Goal: Task Accomplishment & Management: Manage account settings

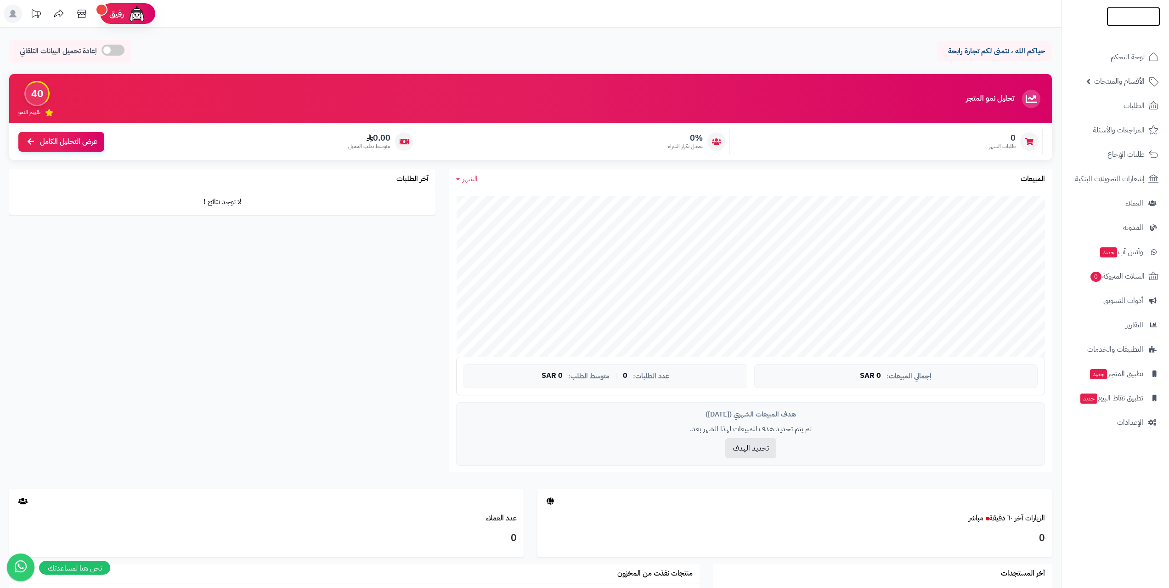
click at [1131, 26] on img at bounding box center [1134, 35] width 54 height 19
click at [1128, 82] on span "الأقسام والمنتجات" at bounding box center [1119, 81] width 51 height 13
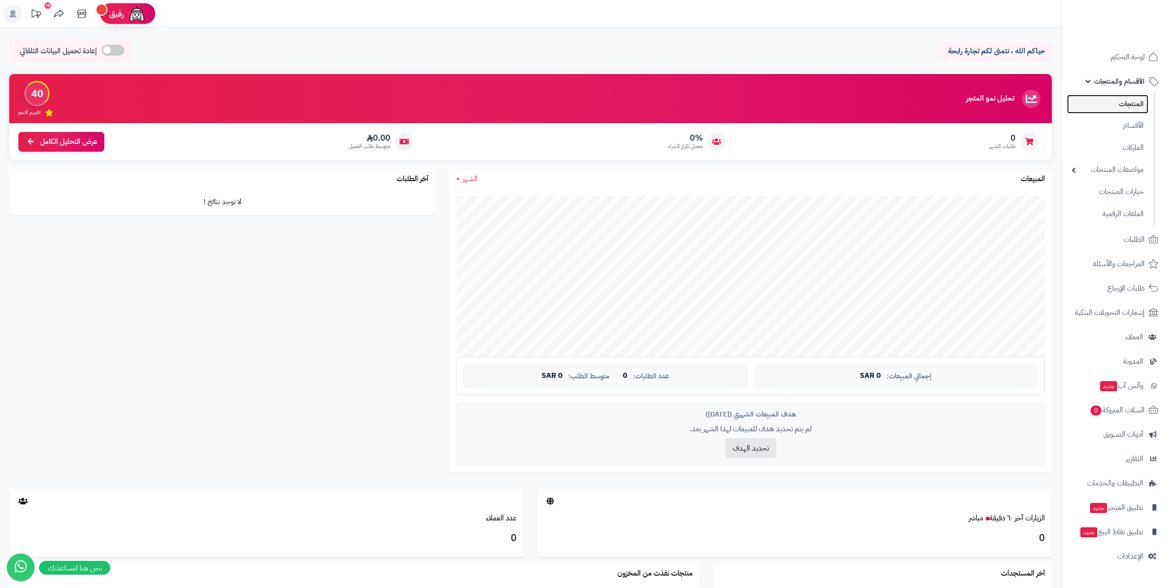
click at [1126, 100] on link "المنتجات" at bounding box center [1107, 104] width 81 height 19
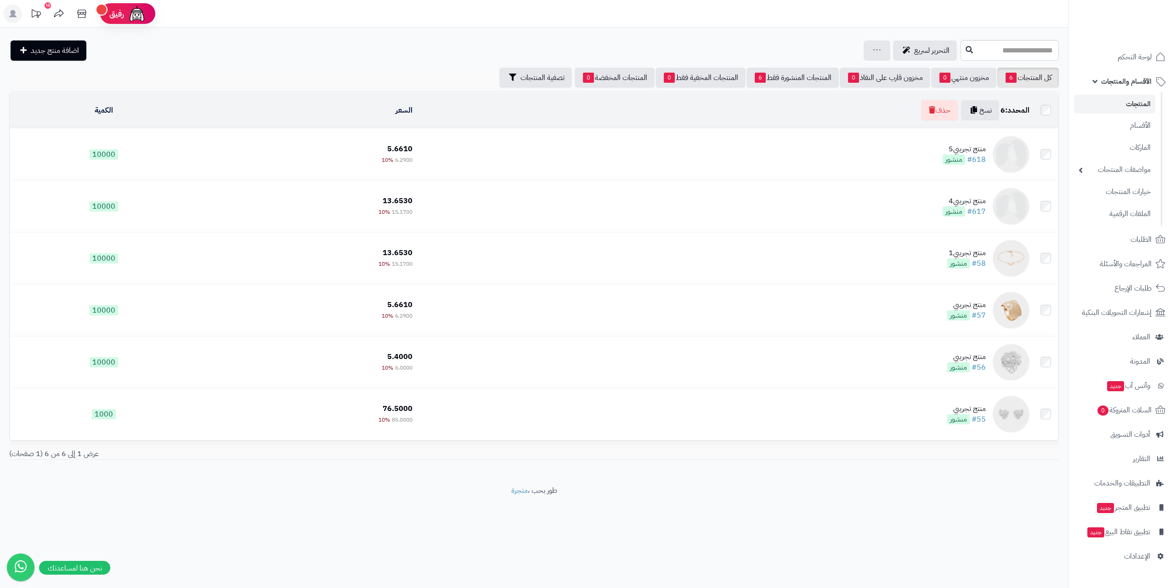
click at [11, 11] on icon at bounding box center [12, 13] width 7 height 7
click at [63, 15] on icon at bounding box center [59, 14] width 18 height 18
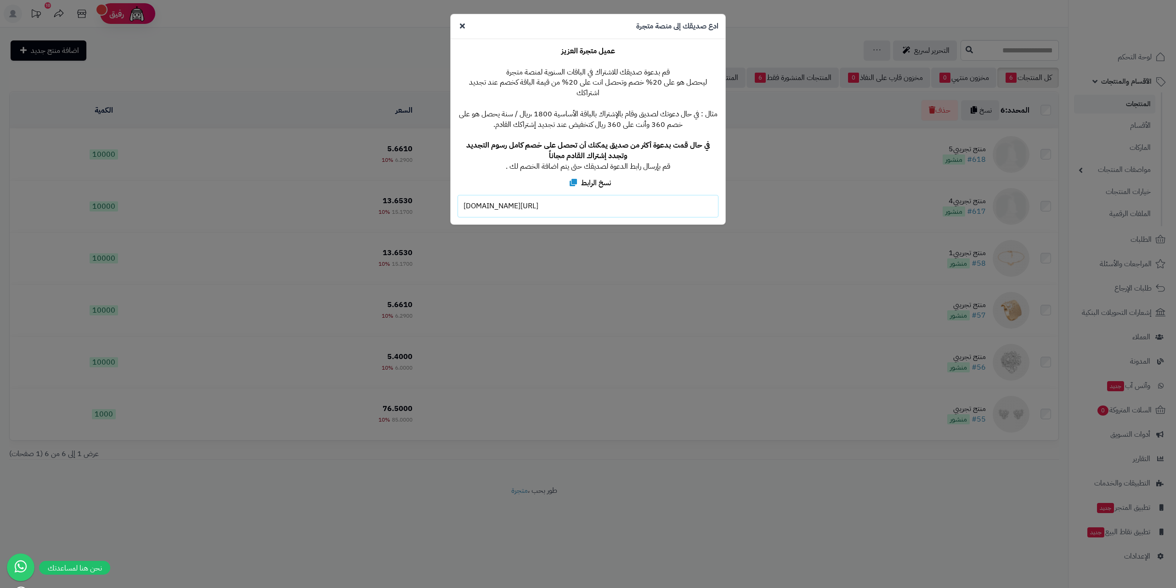
click at [393, 80] on div "**********" at bounding box center [588, 294] width 1176 height 588
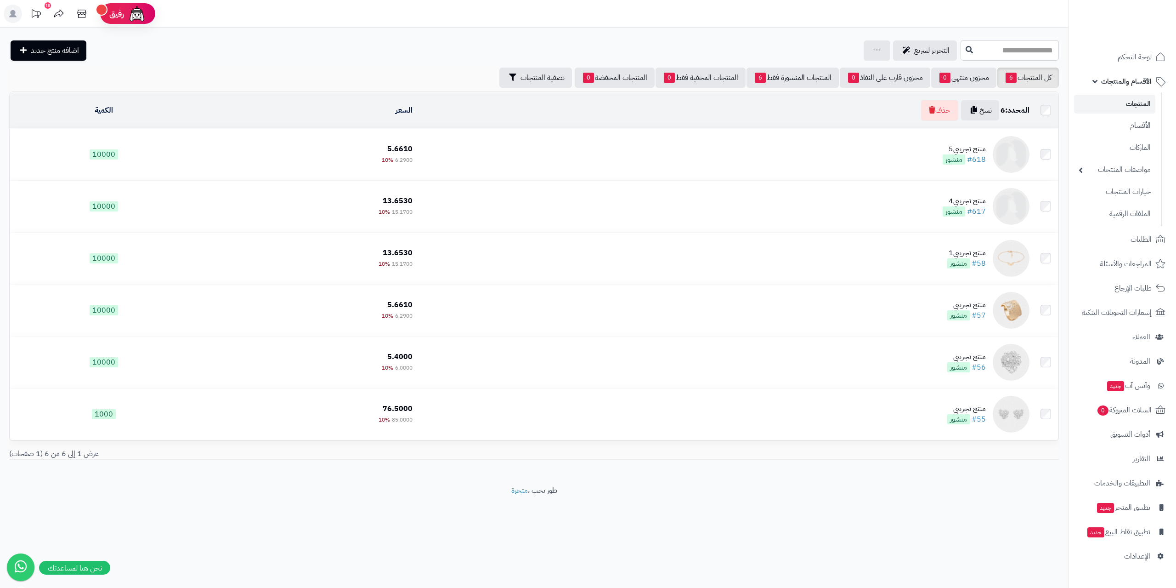
click at [43, 18] on icon at bounding box center [36, 14] width 18 height 18
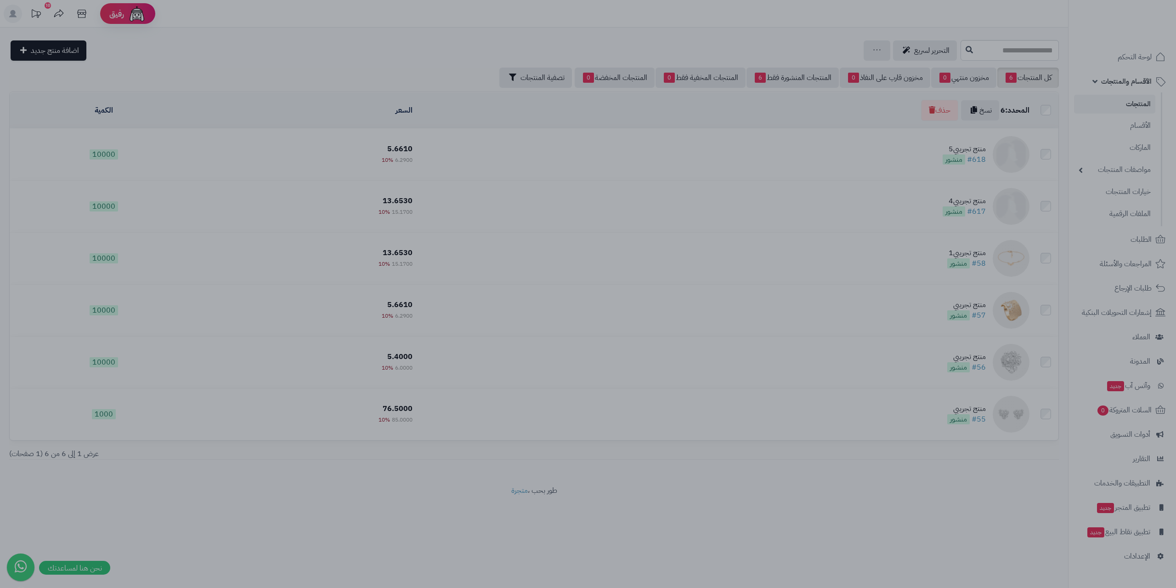
click at [911, 172] on div at bounding box center [588, 294] width 1176 height 588
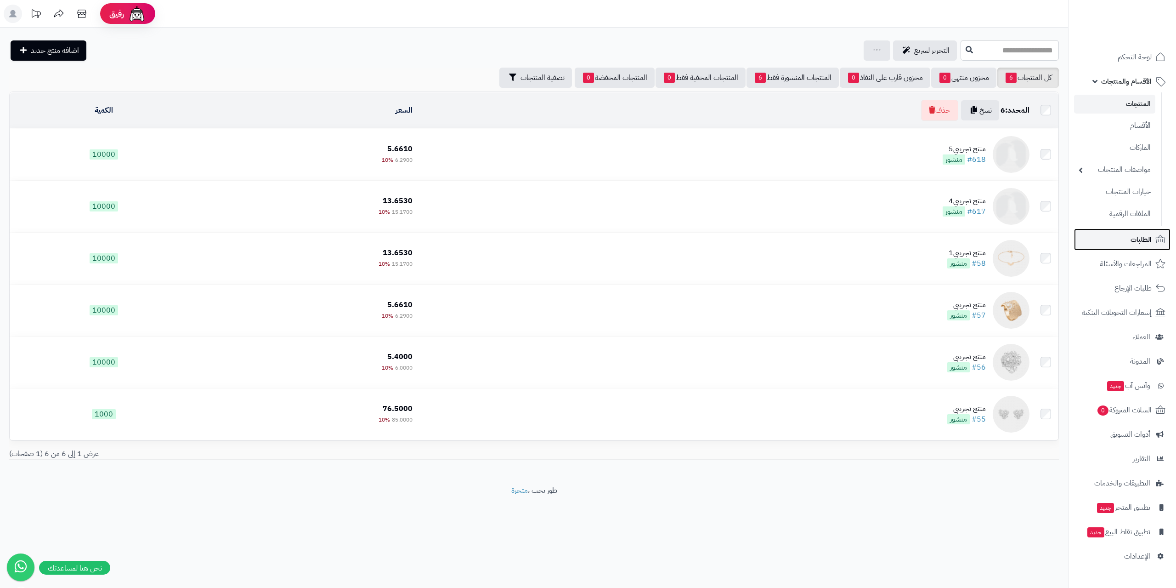
click at [1148, 243] on span "الطلبات" at bounding box center [1140, 239] width 21 height 13
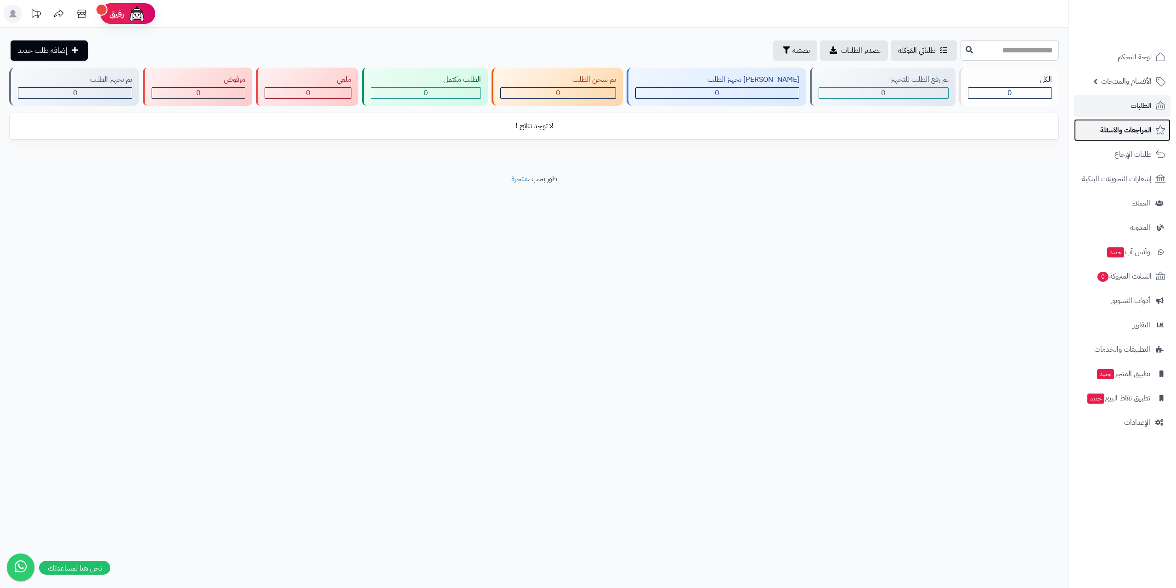
click at [1137, 134] on span "المراجعات والأسئلة" at bounding box center [1125, 130] width 51 height 13
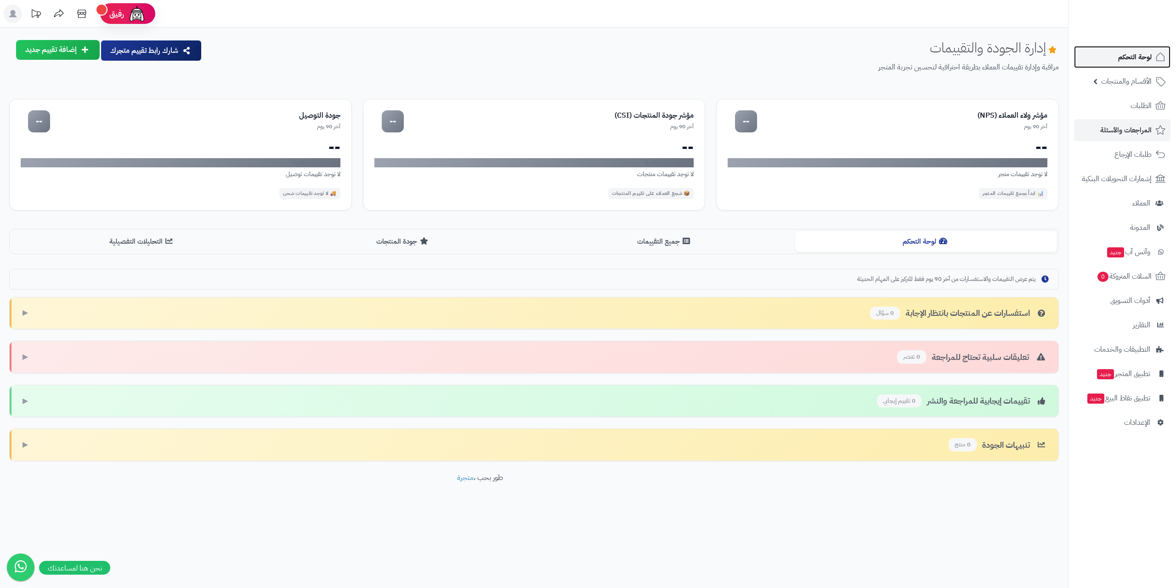
click at [1138, 53] on span "لوحة التحكم" at bounding box center [1135, 57] width 34 height 13
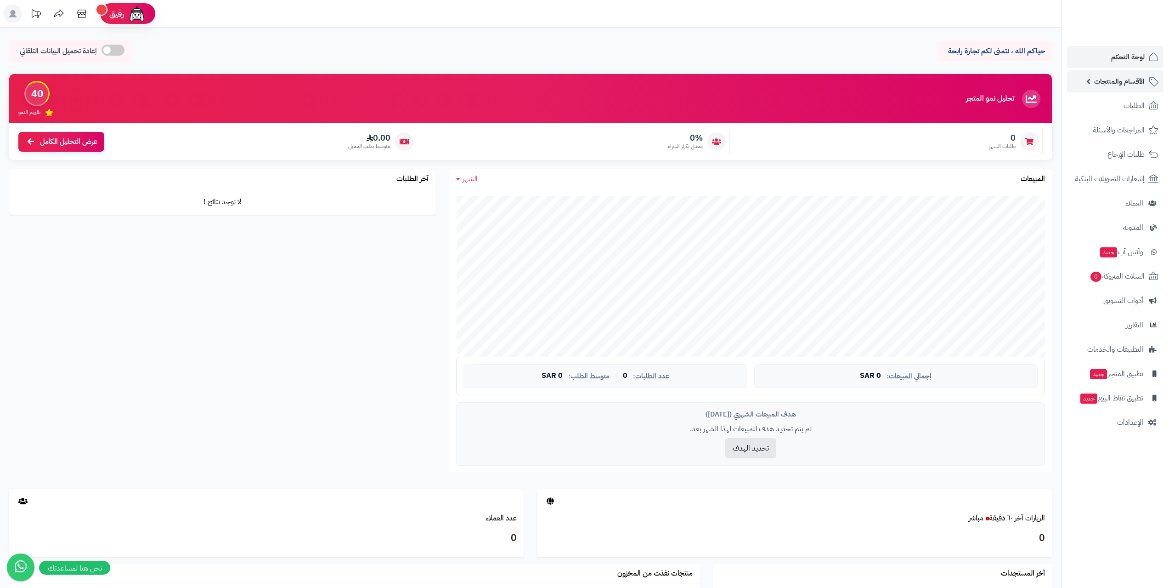
click at [1141, 86] on span "الأقسام والمنتجات" at bounding box center [1119, 81] width 51 height 13
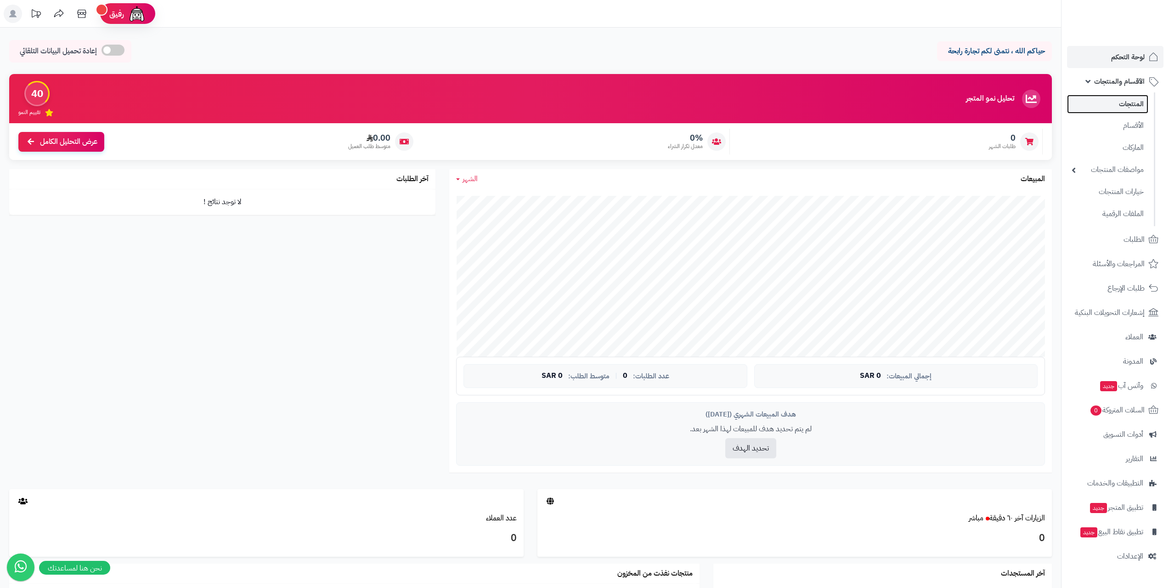
click at [1139, 109] on link "المنتجات" at bounding box center [1107, 104] width 81 height 19
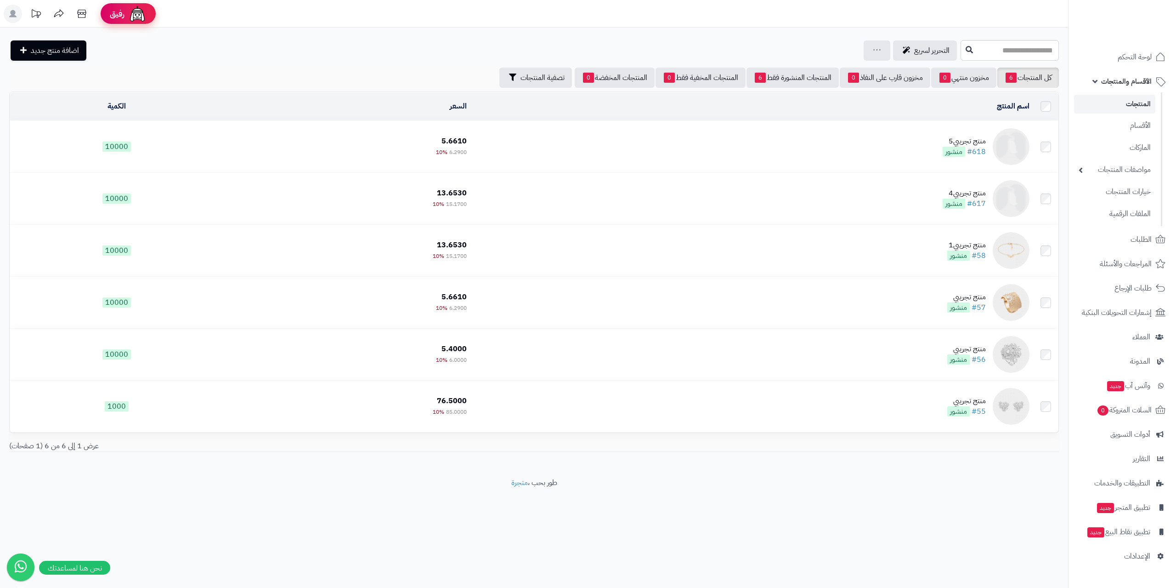
click at [132, 15] on img at bounding box center [137, 14] width 18 height 18
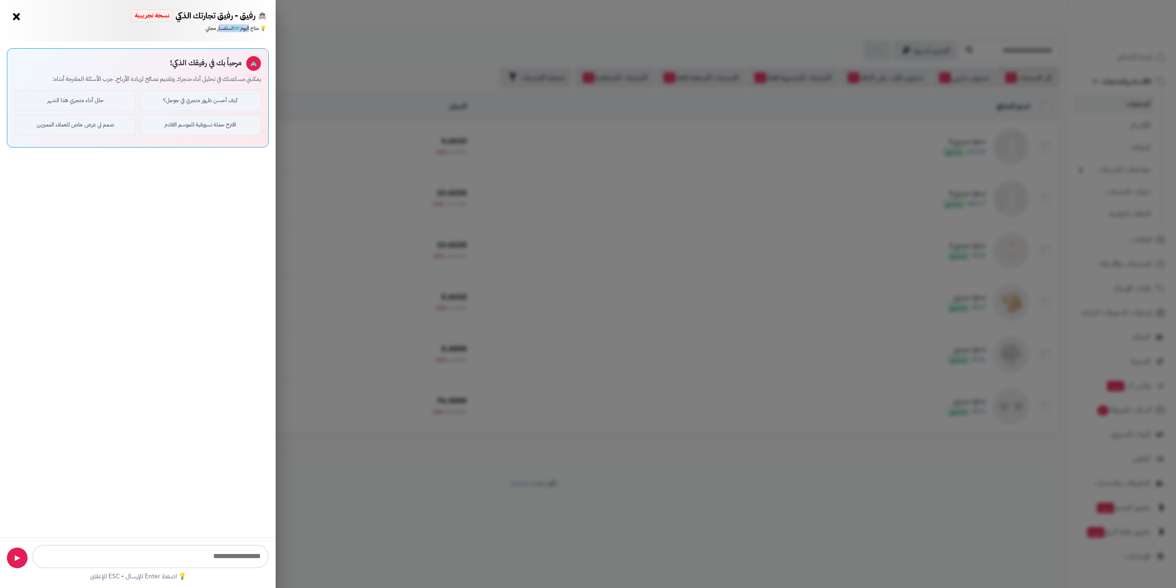
drag, startPoint x: 249, startPoint y: 30, endPoint x: 201, endPoint y: 33, distance: 47.9
click at [202, 33] on div "رفيق - رفيق تجارتك الذكي نسخة تجريبية ⭐ تاجر متنامي × 💡 متاح اليوم: 50 استفسار …" at bounding box center [138, 20] width 276 height 41
click at [300, 140] on div "رفيق - رفيق تجارتك الذكي نسخة تجريبية ⭐ تاجر متنامي × 💡 متاح اليوم: 50 استفسار …" at bounding box center [588, 294] width 1176 height 588
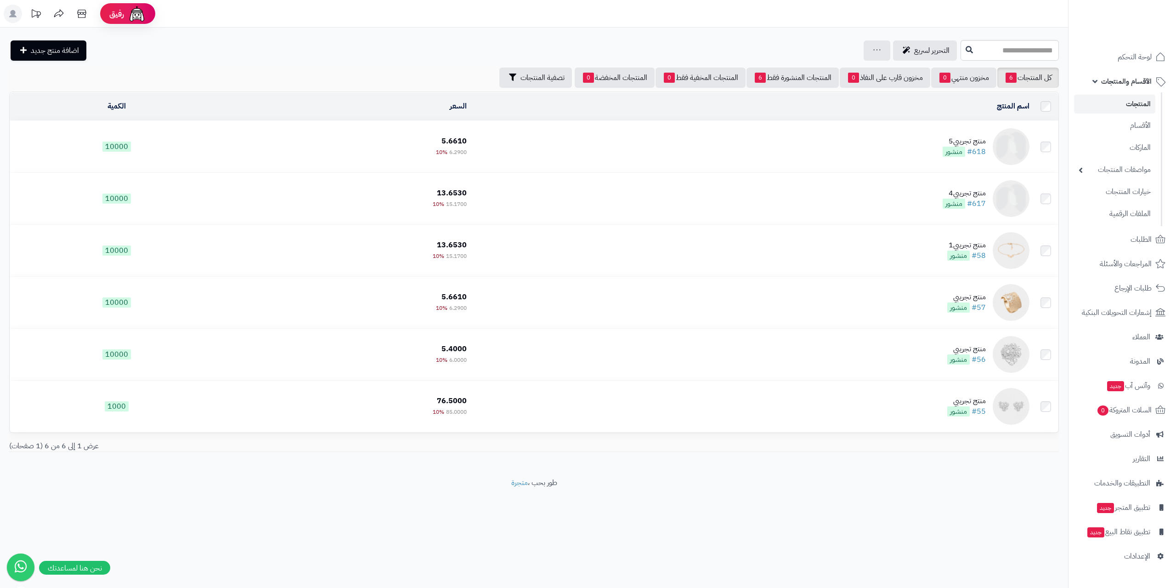
click at [11, 12] on icon at bounding box center [12, 13] width 7 height 7
click at [74, 80] on small "الباقة المتقدمة" at bounding box center [69, 80] width 44 height 11
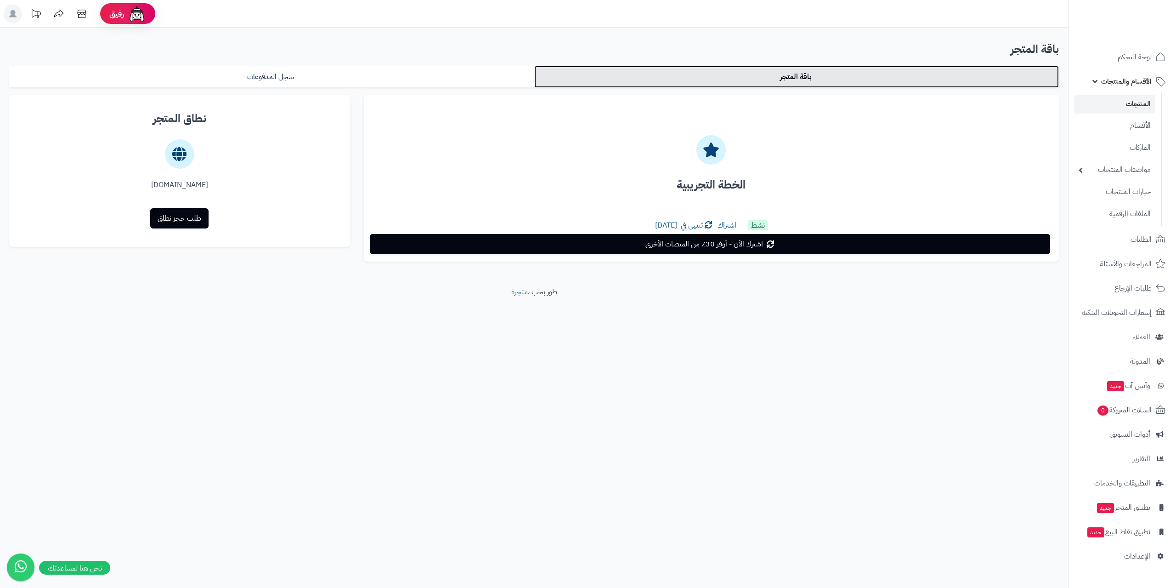
click at [801, 77] on link "باقة المتجر" at bounding box center [796, 77] width 525 height 22
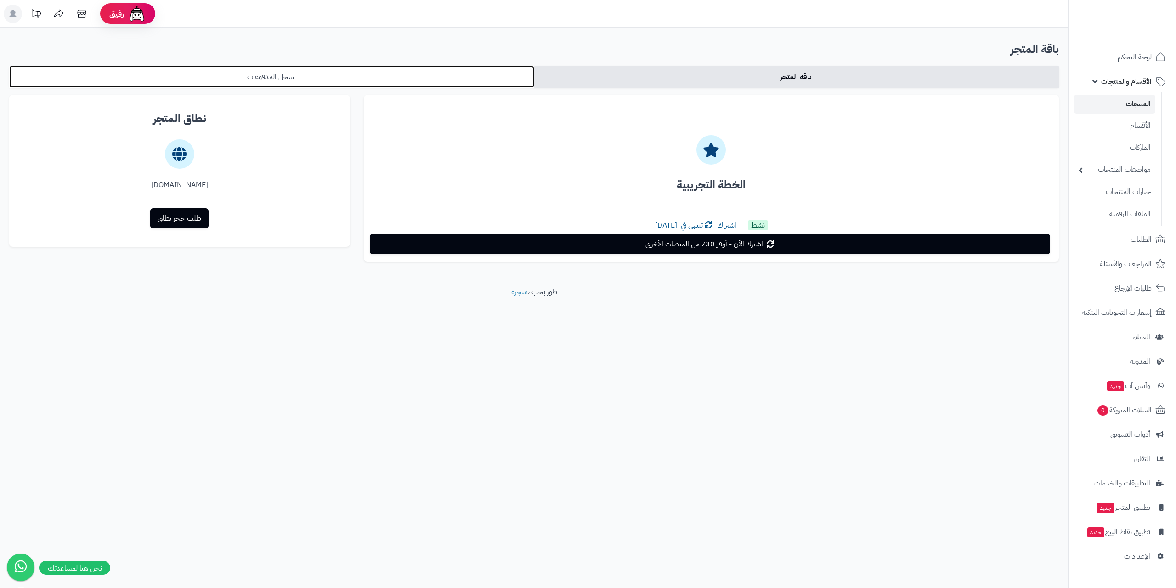
click at [387, 77] on link "سجل المدفوعات" at bounding box center [271, 77] width 525 height 22
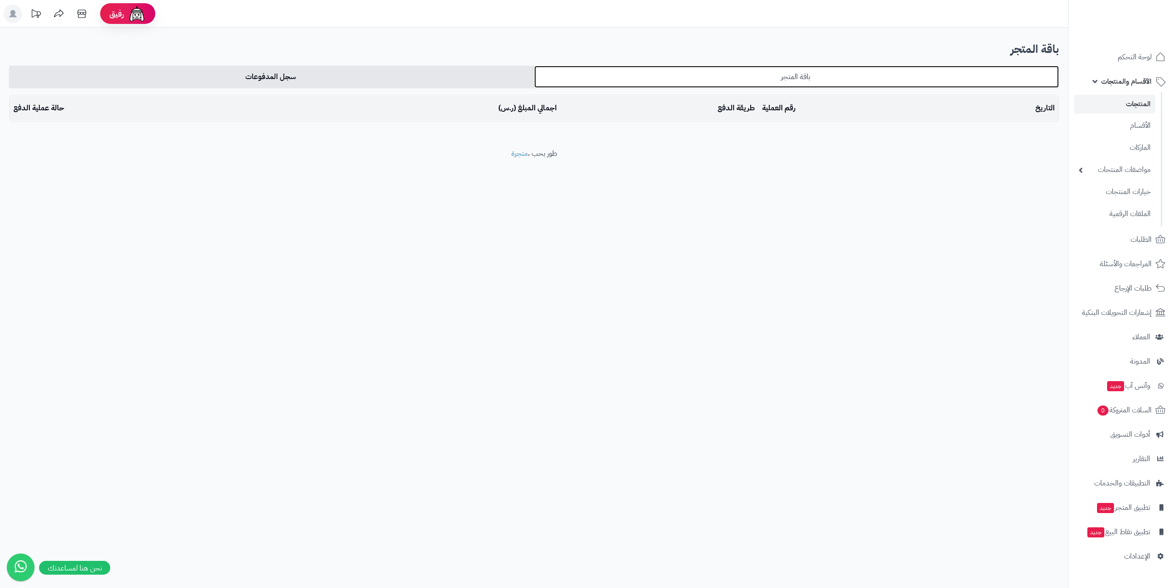
click at [743, 80] on link "باقة المتجر" at bounding box center [796, 77] width 525 height 22
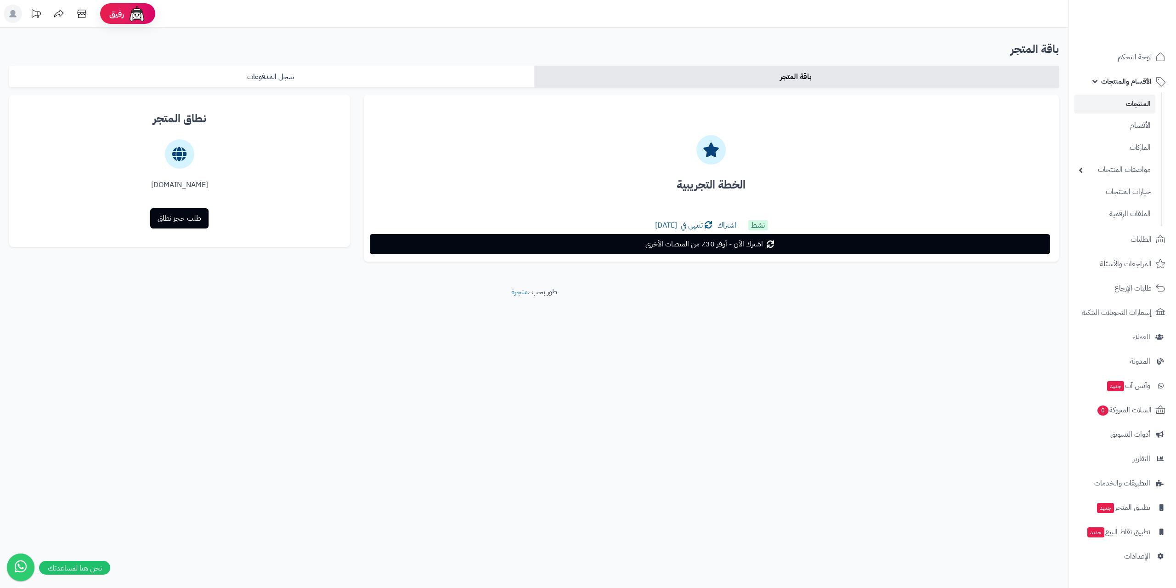
click at [727, 204] on div "الخطة التجريبية" at bounding box center [711, 159] width 680 height 114
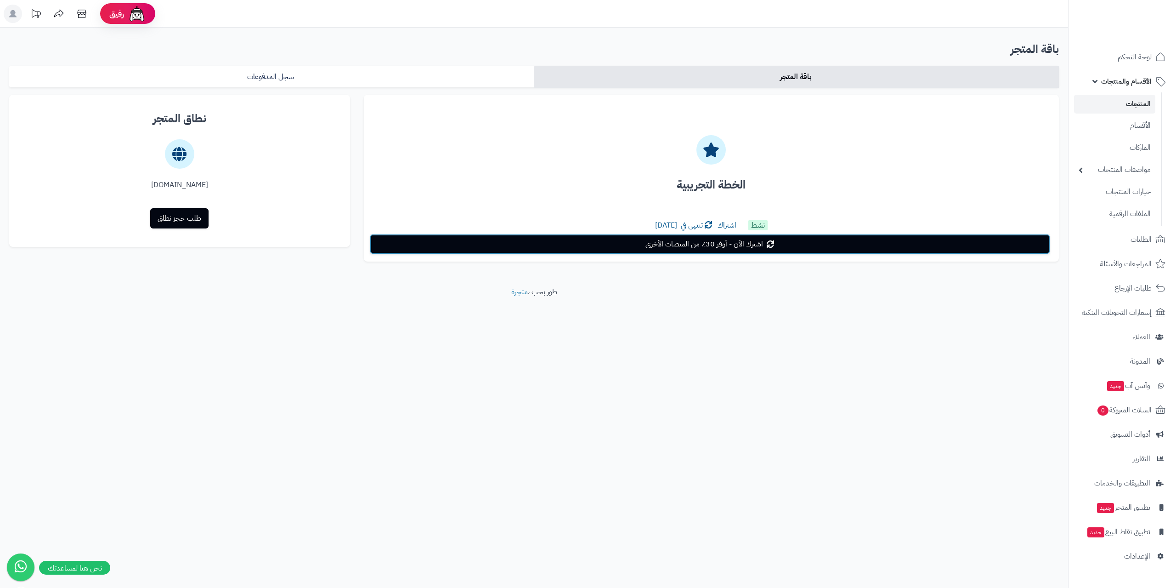
click at [731, 249] on span "اشترك الآن - أوفر 30٪ من المنصات الأخرى" at bounding box center [704, 243] width 118 height 11
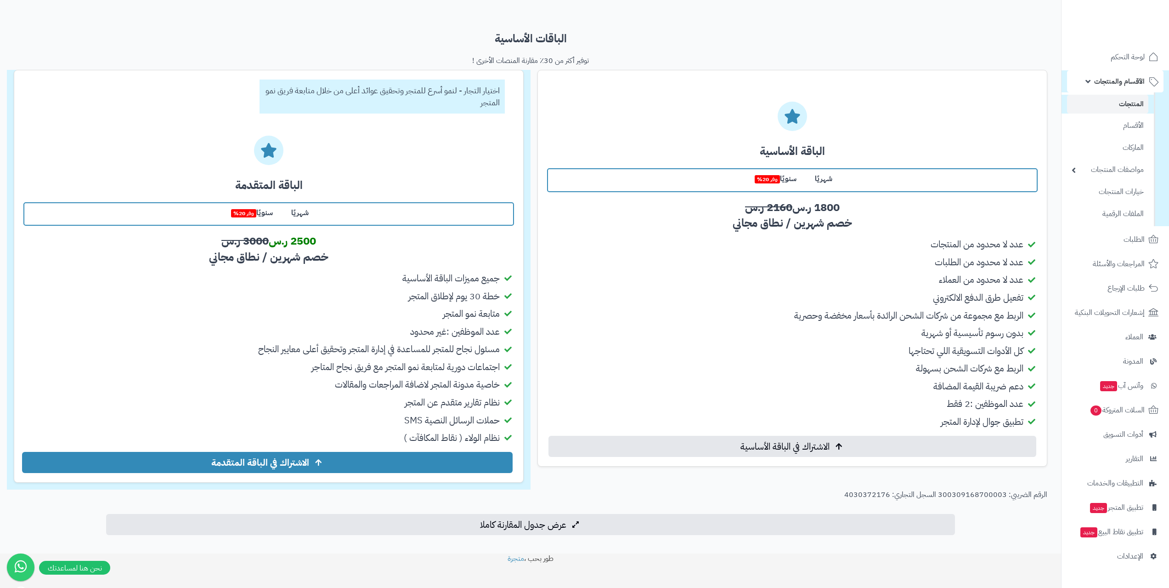
scroll to position [91, 0]
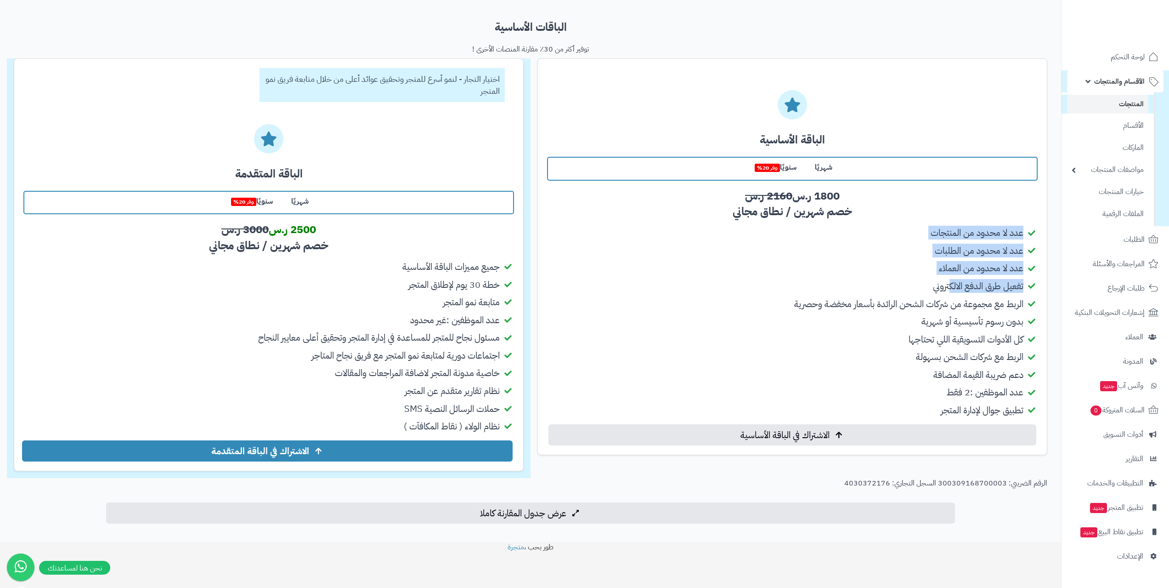
drag, startPoint x: 1033, startPoint y: 232, endPoint x: 969, endPoint y: 345, distance: 130.4
click at [963, 313] on ul "عدد لا محدود من المنتجات عدد لا محدود من الطلبات عدد لا محدود من العملاء تفعيل …" at bounding box center [792, 321] width 491 height 190
click at [971, 331] on ul "عدد لا محدود من المنتجات عدد لا محدود من الطلبات عدد لا محدود من العملاء تفعيل …" at bounding box center [792, 321] width 491 height 190
drag, startPoint x: 504, startPoint y: 274, endPoint x: 242, endPoint y: 343, distance: 270.9
click at [242, 343] on ul "جميع مميزات الباقة الأساسية خطة 30 يوم لإطلاق المتجر متابعة نمو المتجر عدد المو…" at bounding box center [268, 346] width 491 height 173
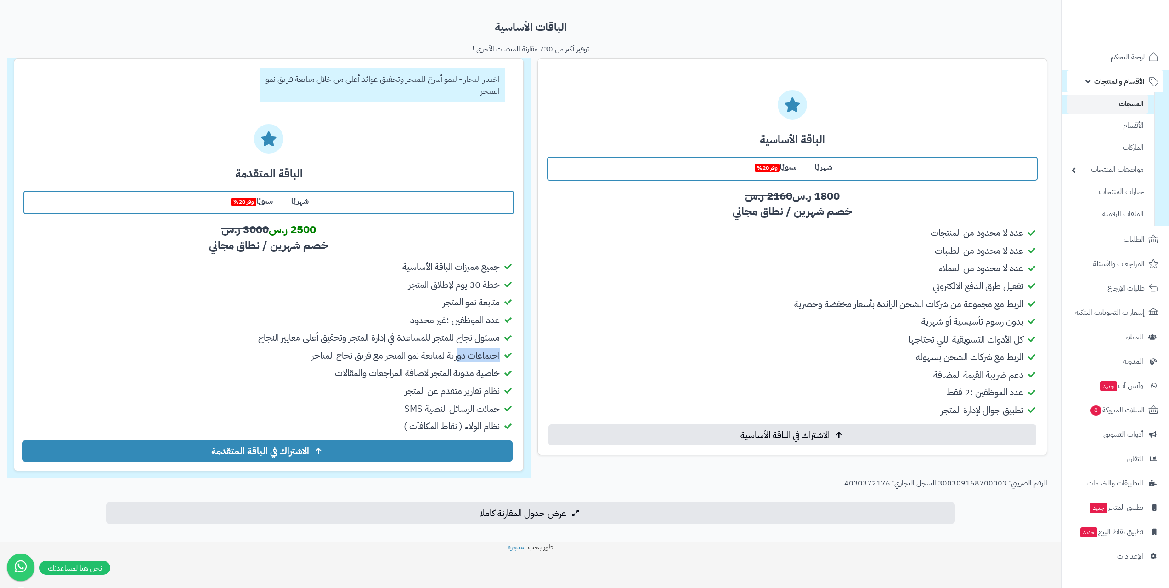
drag, startPoint x: 448, startPoint y: 356, endPoint x: 269, endPoint y: 352, distance: 179.2
click at [274, 354] on li "اجتماعات دورية لمتابعة نمو المتجر مع فريق نجاح المتاجر" at bounding box center [268, 355] width 491 height 13
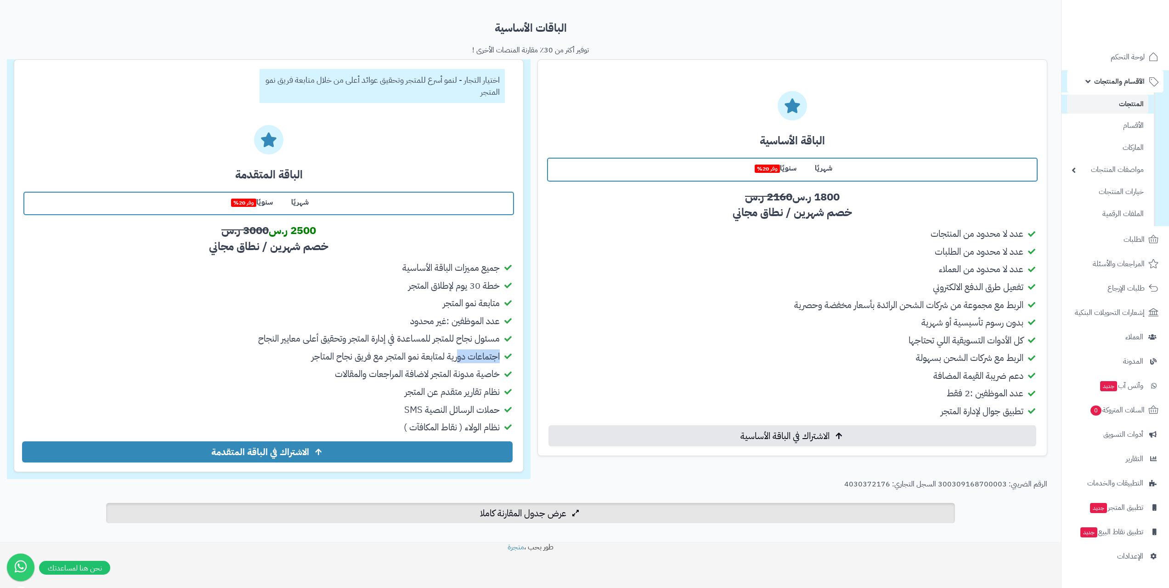
scroll to position [90, 0]
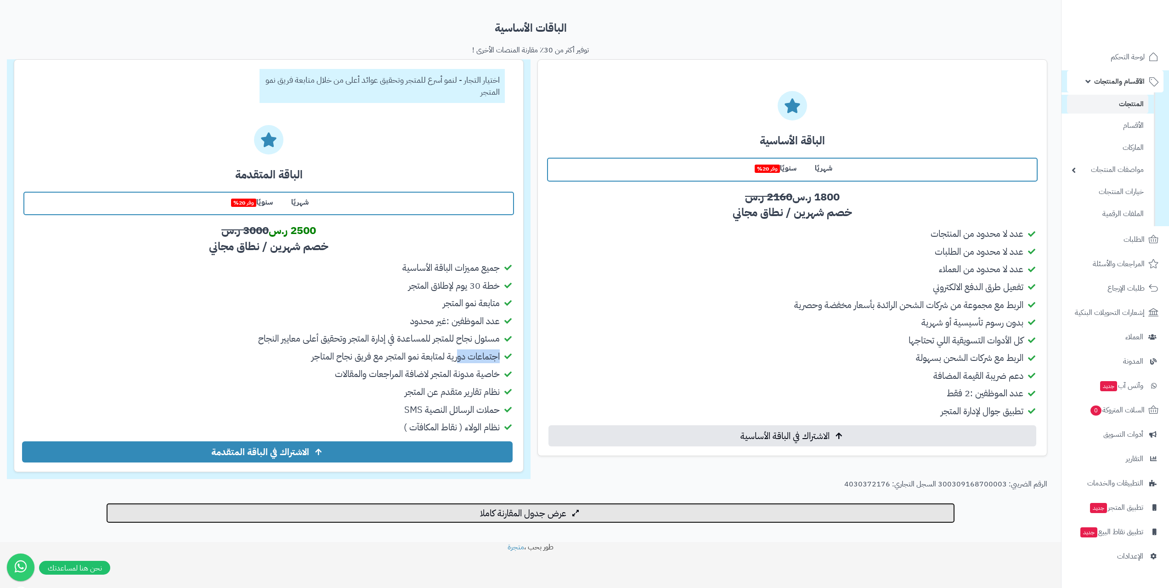
click at [639, 518] on button "عرض جدول المقارنة كاملا" at bounding box center [530, 513] width 849 height 20
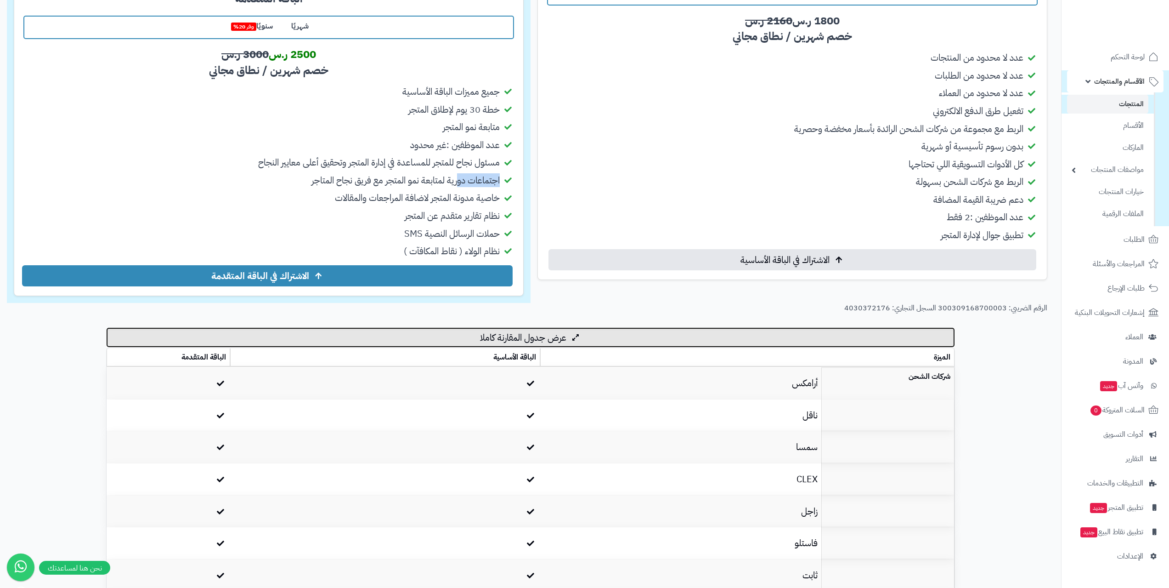
scroll to position [0, 0]
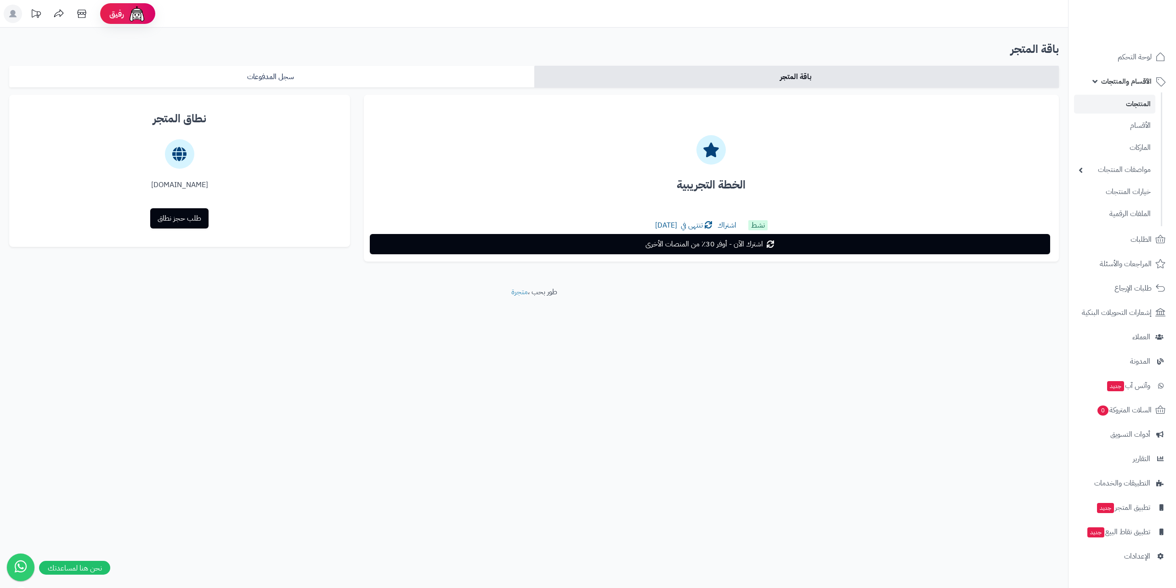
click at [196, 185] on div "RAK.matjrah.shop" at bounding box center [180, 185] width 326 height 11
click at [1145, 128] on link "الأقسام" at bounding box center [1114, 125] width 81 height 19
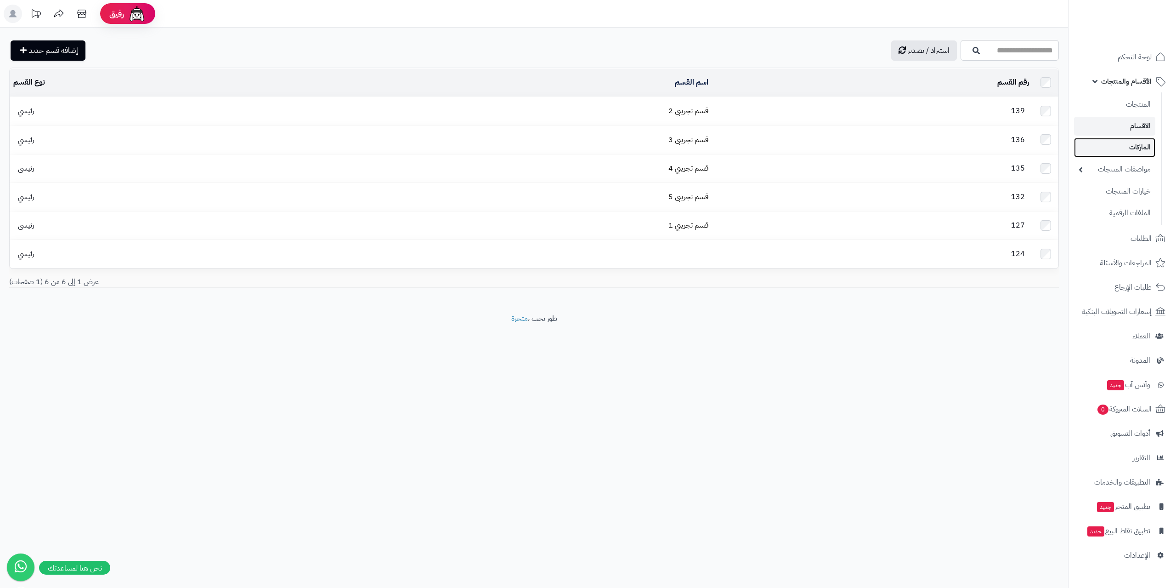
click at [1140, 145] on link "الماركات" at bounding box center [1114, 147] width 81 height 19
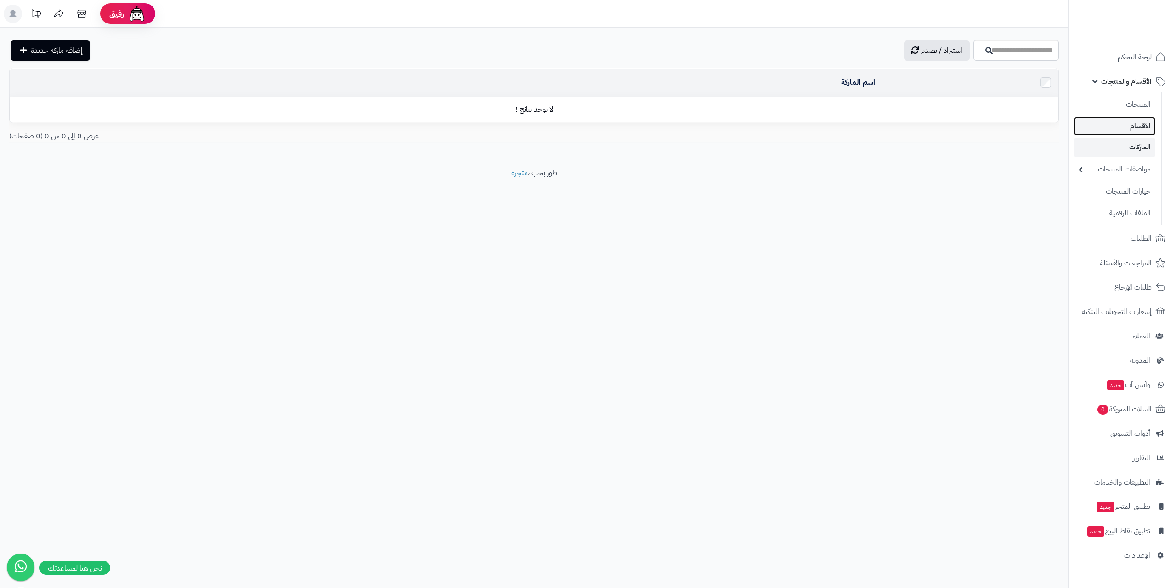
click at [1136, 124] on link "الأقسام" at bounding box center [1114, 126] width 81 height 19
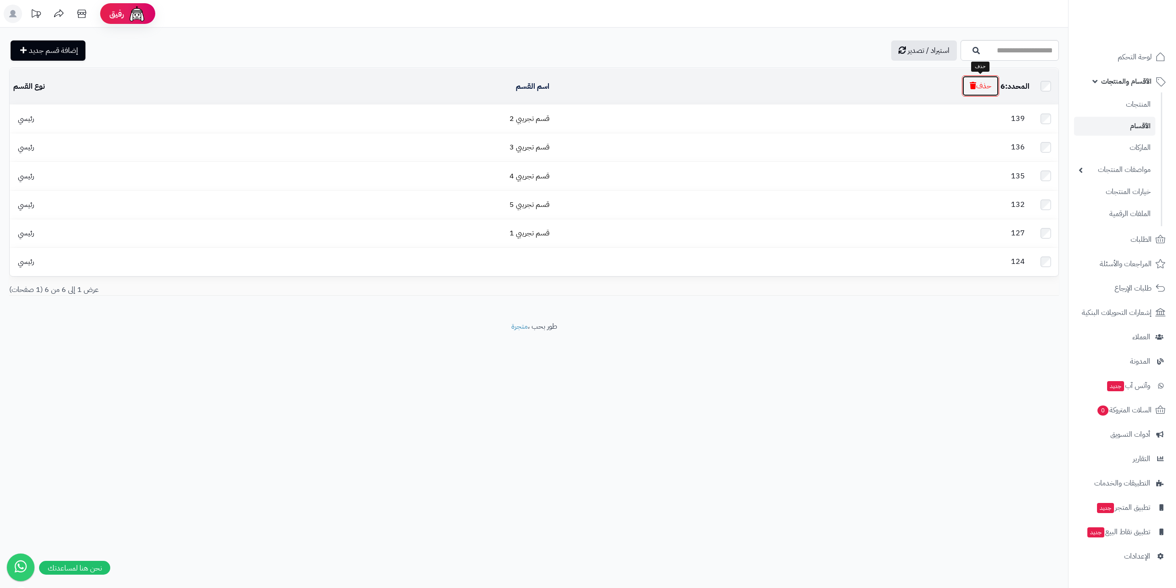
click at [977, 85] on button "حذف" at bounding box center [980, 85] width 37 height 21
click at [1132, 102] on link "المنتجات" at bounding box center [1114, 104] width 81 height 19
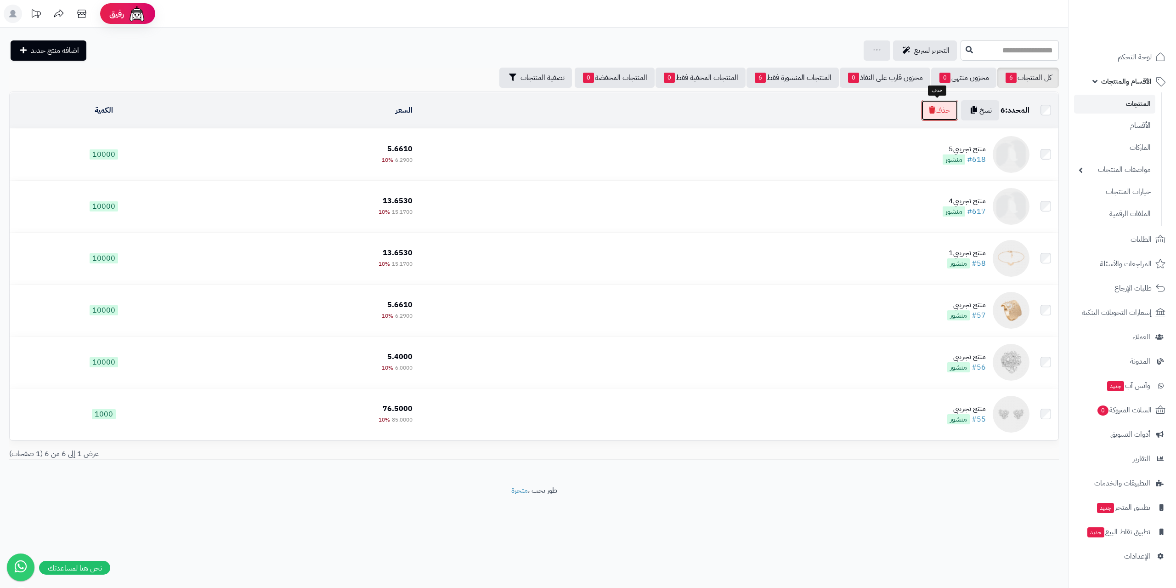
click at [929, 111] on icon "button" at bounding box center [932, 109] width 6 height 7
click at [864, 48] on div "جرد مخزون المنتجات جرد مخزون الخيارات فقط تعديل أسعار المنتجات الملصقات تصدير ا…" at bounding box center [877, 50] width 27 height 20
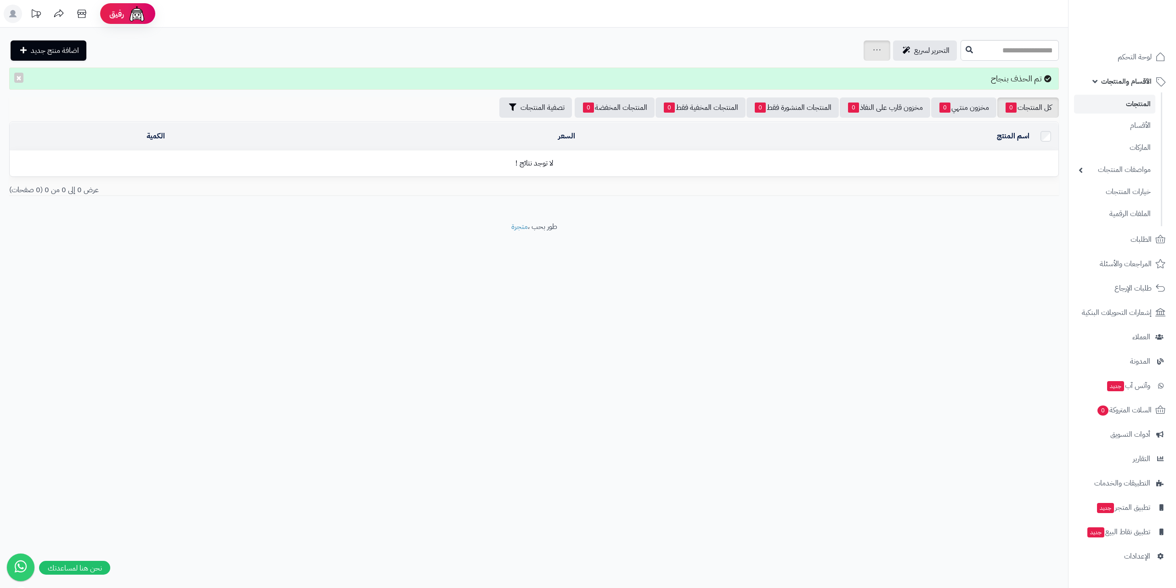
click at [864, 46] on div "جرد مخزون المنتجات جرد مخزون الخيارات فقط تعديل أسعار المنتجات الملصقات تصدير ا…" at bounding box center [877, 50] width 27 height 20
click at [864, 57] on div "جرد مخزون المنتجات جرد مخزون الخيارات فقط تعديل أسعار المنتجات الملصقات تصدير ا…" at bounding box center [877, 50] width 27 height 20
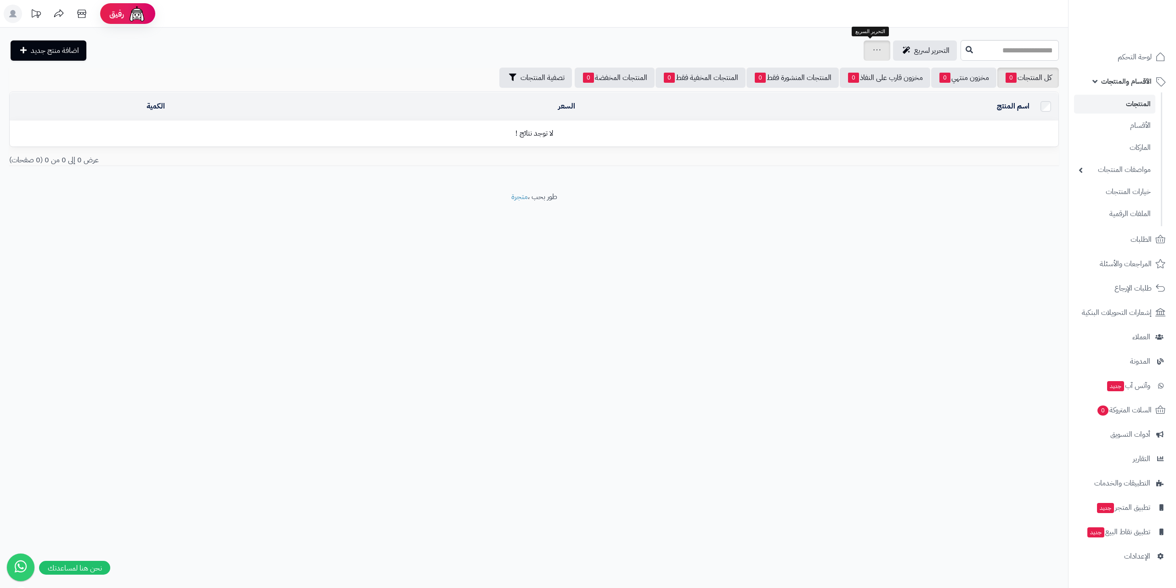
click at [873, 51] on icon at bounding box center [876, 50] width 7 height 6
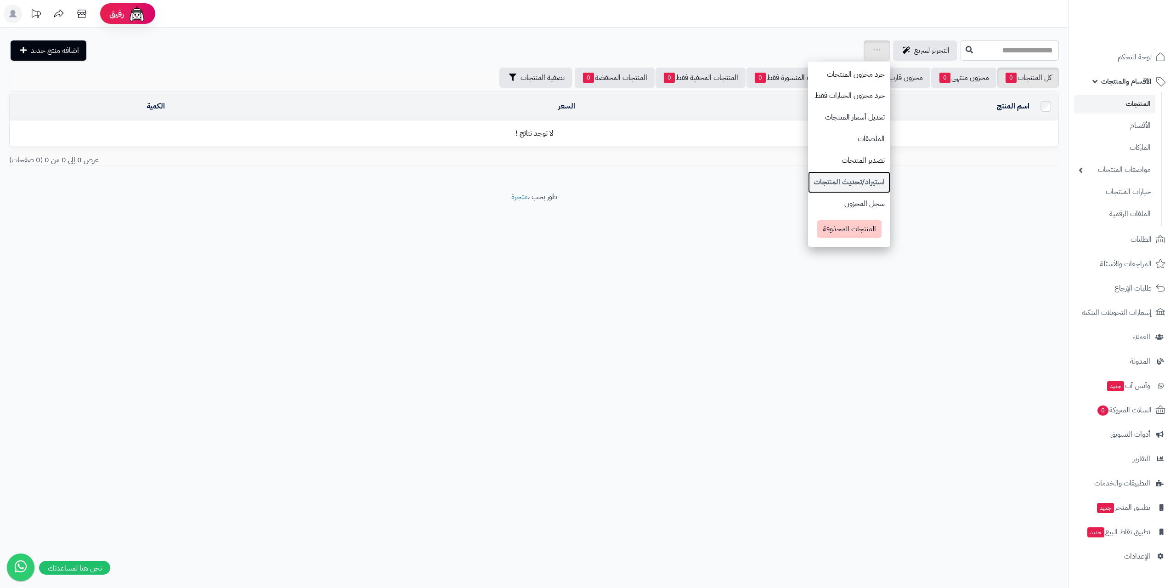
click at [819, 183] on link "استيراد/تحديث المنتجات" at bounding box center [849, 182] width 82 height 22
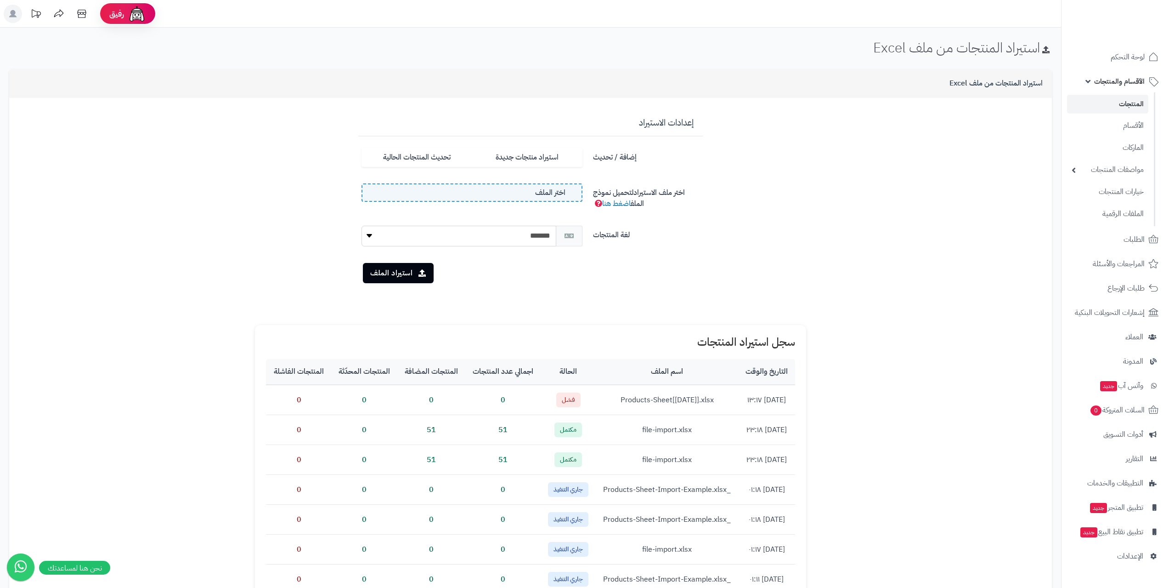
click at [534, 191] on label "اختر الملف" at bounding box center [472, 192] width 221 height 18
click at [0, 0] on input "اختر الملف" at bounding box center [0, 0] width 0 height 0
click at [450, 237] on select "*******" at bounding box center [459, 236] width 195 height 21
click at [398, 274] on button "استيراد الملف" at bounding box center [398, 272] width 71 height 20
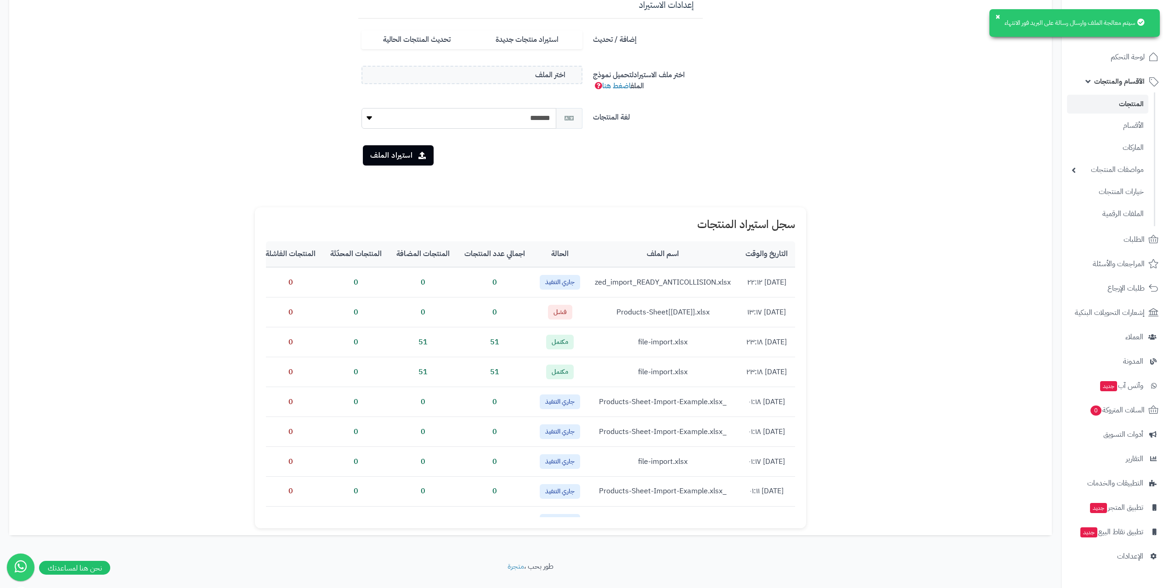
scroll to position [137, 0]
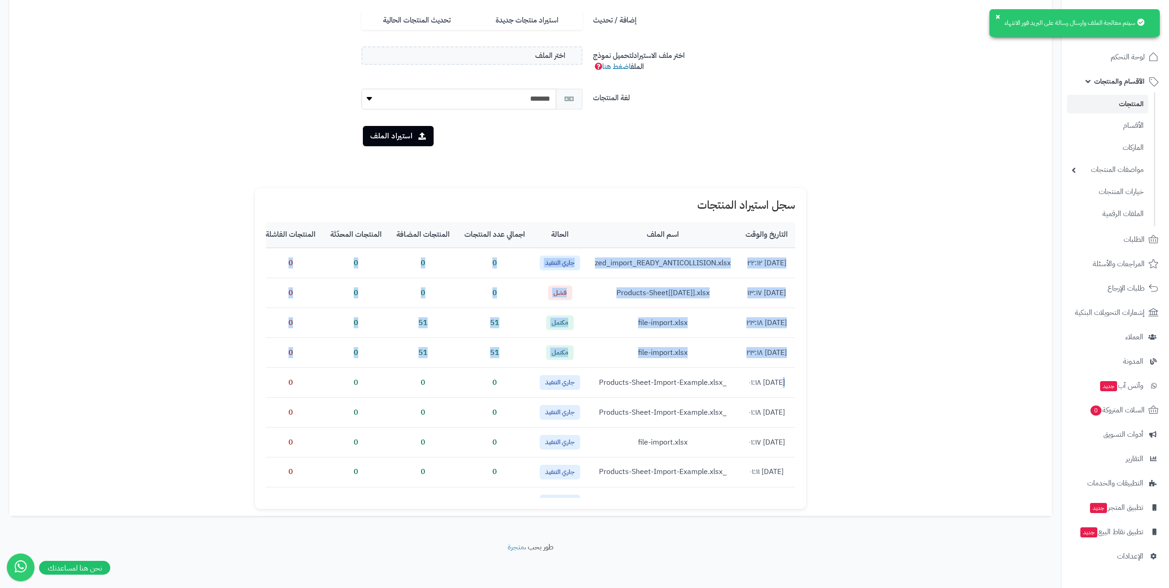
drag, startPoint x: 794, startPoint y: 261, endPoint x: 777, endPoint y: 372, distance: 111.9
click at [778, 372] on tbody "١٢ أغسطس ٢٠٢٥ - ٢٢:١٢ zed_import_READY_ANTICOLLISION.xlsx جاري التنفيذ 0 0 0 0 …" at bounding box center [496, 412] width 599 height 328
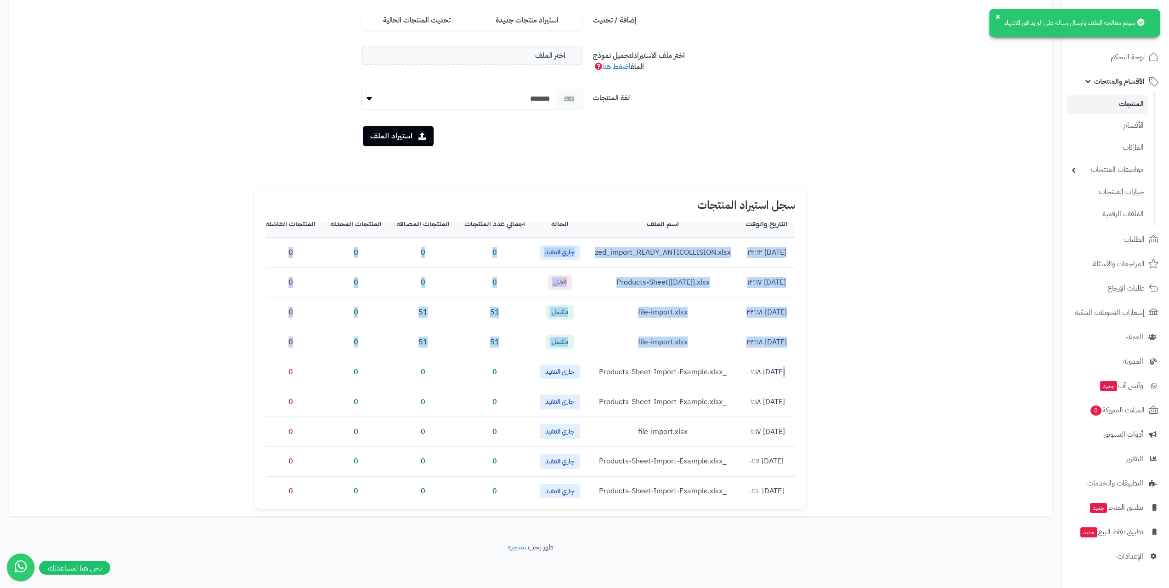
scroll to position [0, 0]
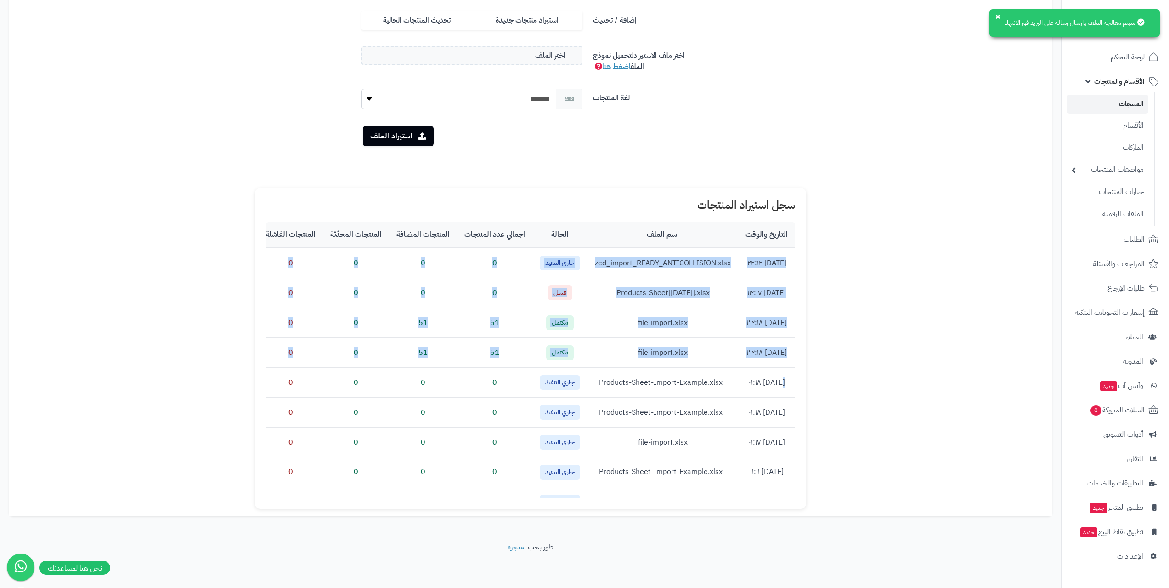
click at [656, 336] on td "file-import.xlsx" at bounding box center [663, 323] width 151 height 30
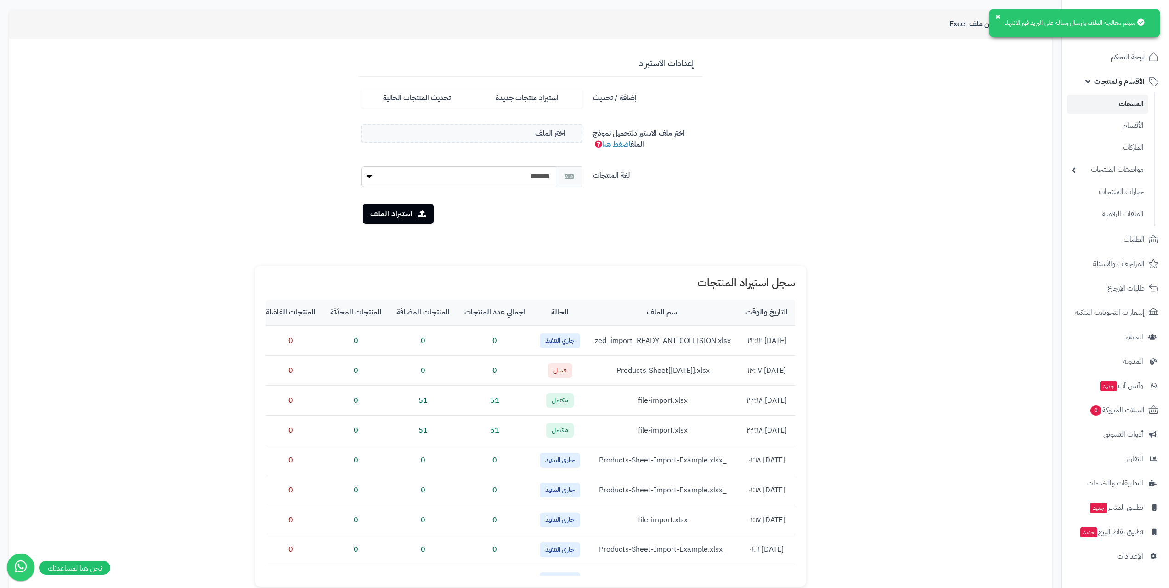
scroll to position [45, 0]
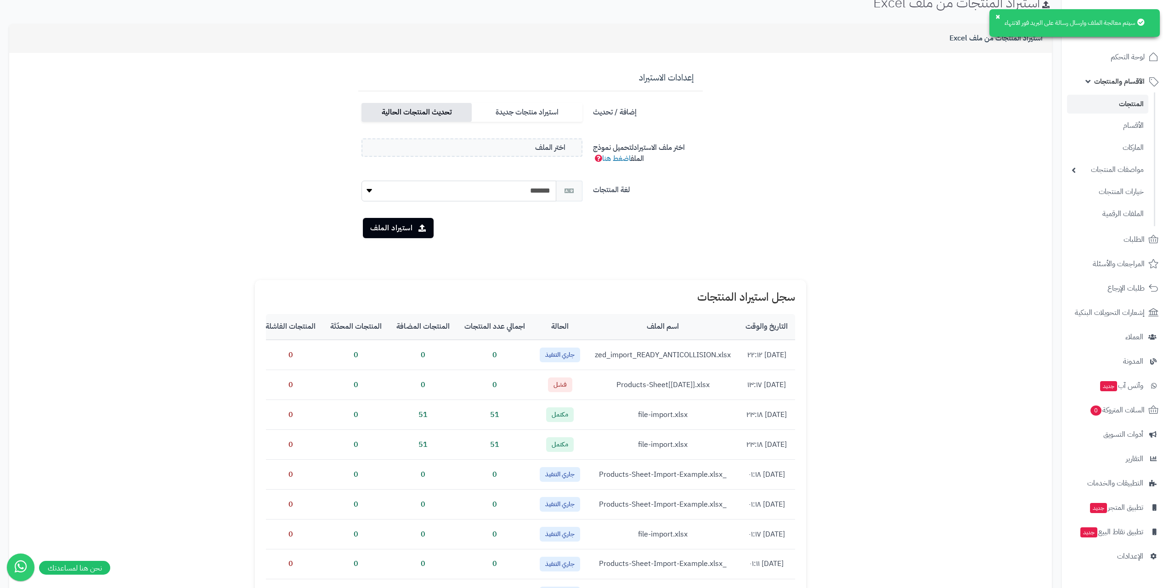
click at [444, 118] on label "تحديث المنتجات الحالية" at bounding box center [417, 112] width 110 height 19
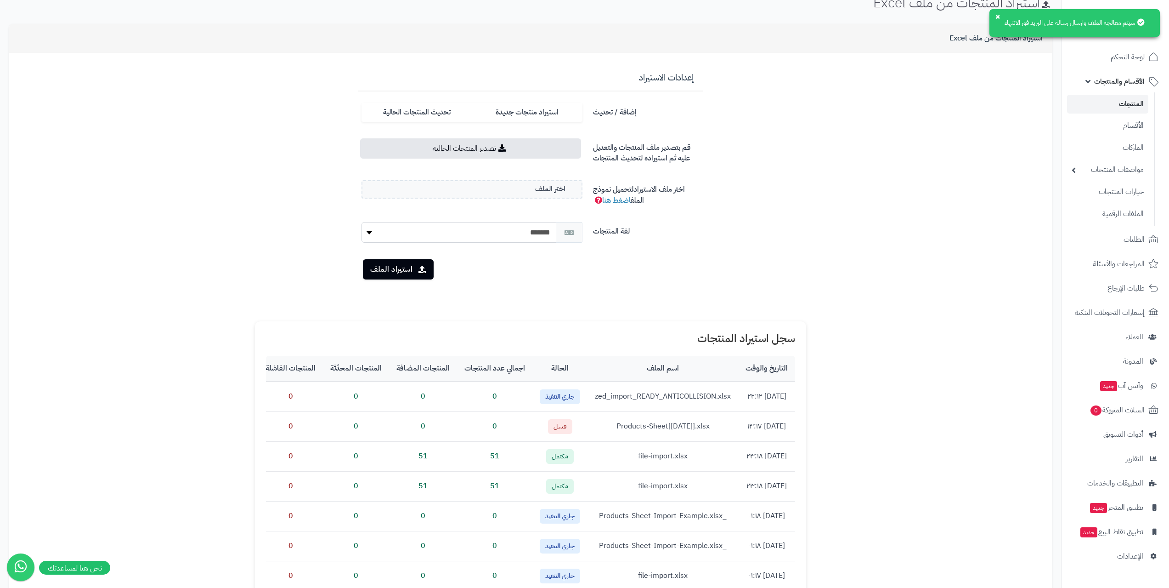
drag, startPoint x: 506, startPoint y: 118, endPoint x: 742, endPoint y: 123, distance: 236.2
click at [507, 118] on label "استيراد منتجات جديدة" at bounding box center [527, 112] width 110 height 19
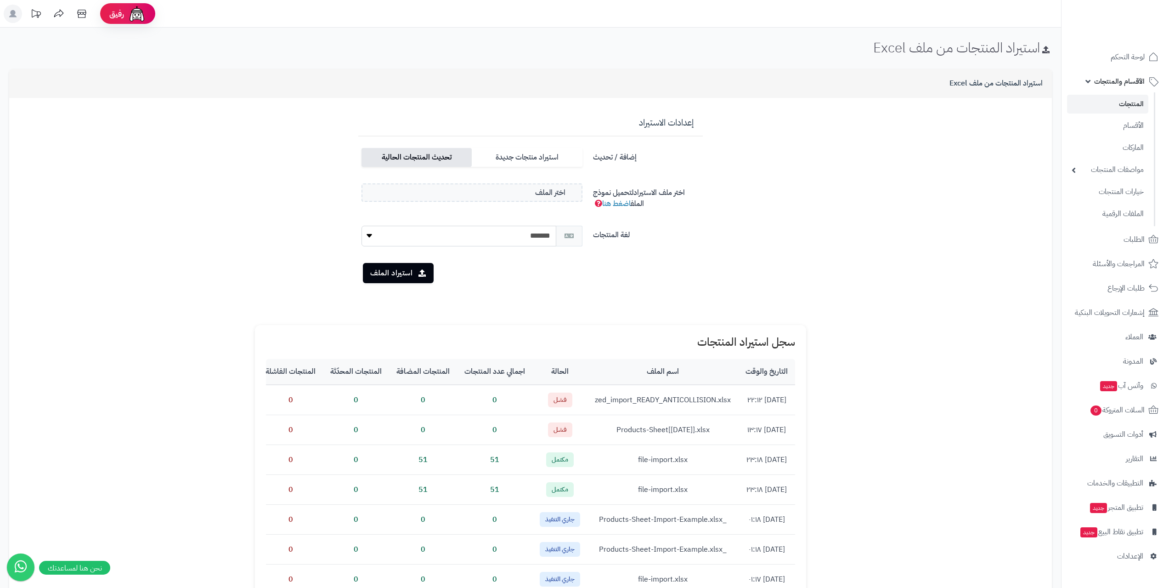
click at [453, 157] on label "تحديث المنتجات الحالية" at bounding box center [417, 157] width 110 height 19
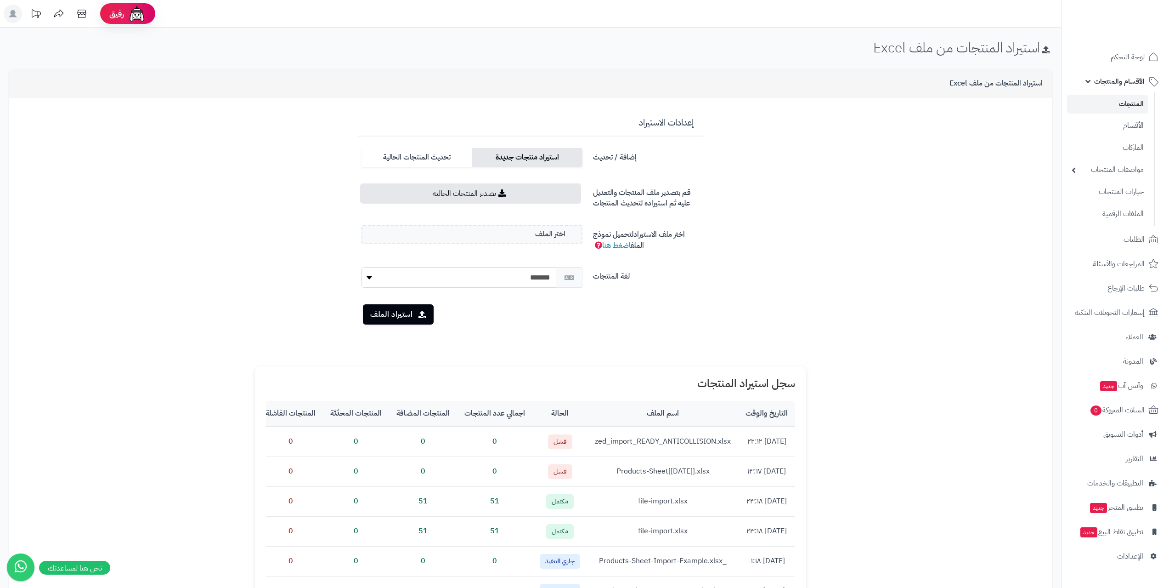
click at [560, 163] on label "استيراد منتجات جديدة" at bounding box center [527, 157] width 110 height 19
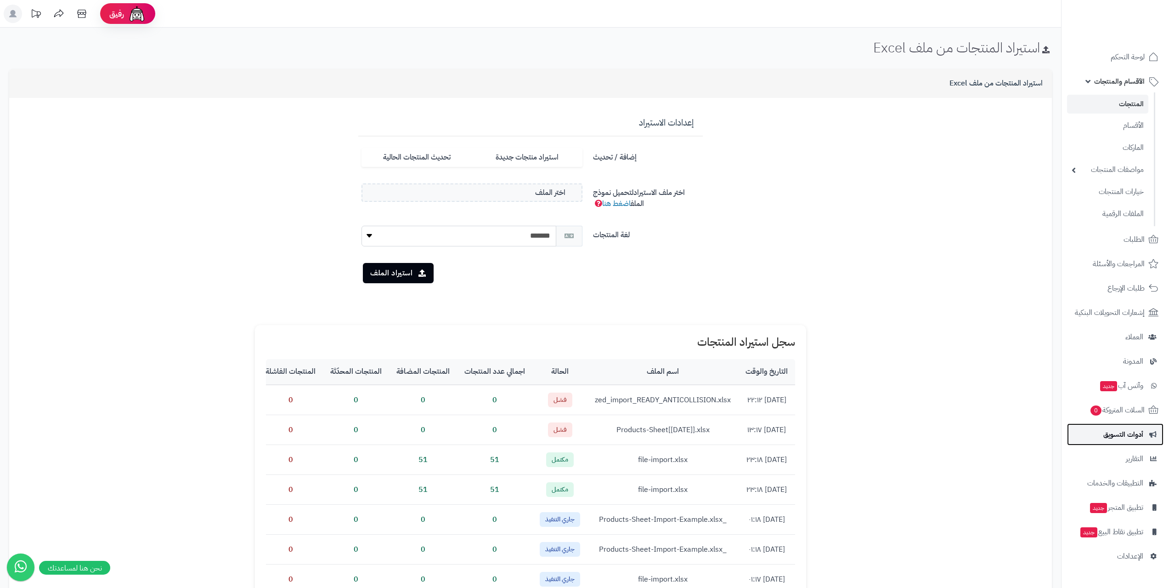
click at [1114, 434] on span "أدوات التسويق" at bounding box center [1123, 434] width 40 height 13
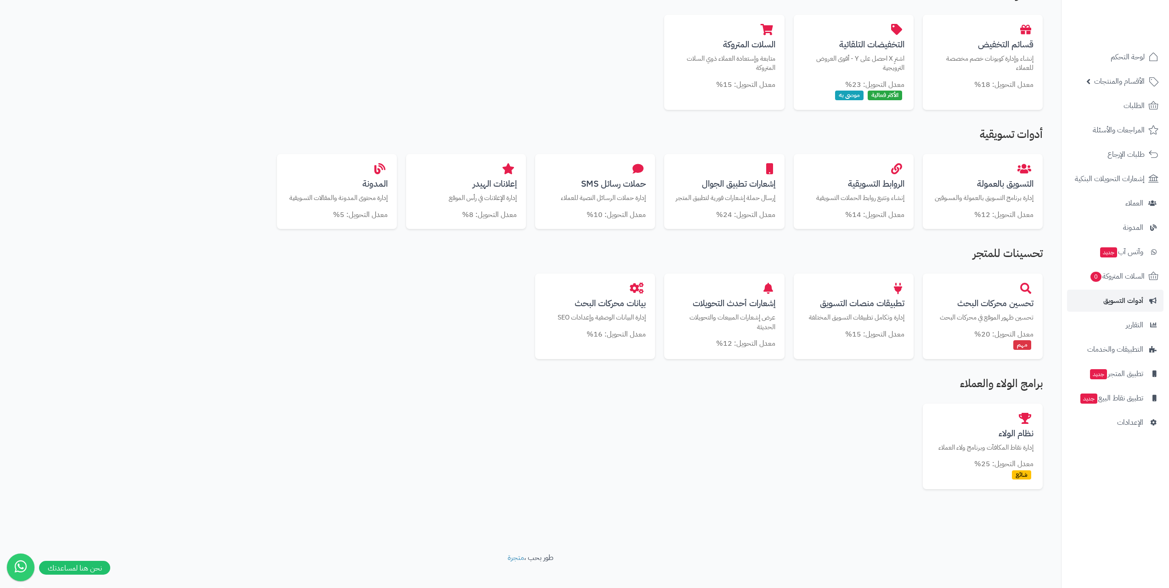
scroll to position [254, 0]
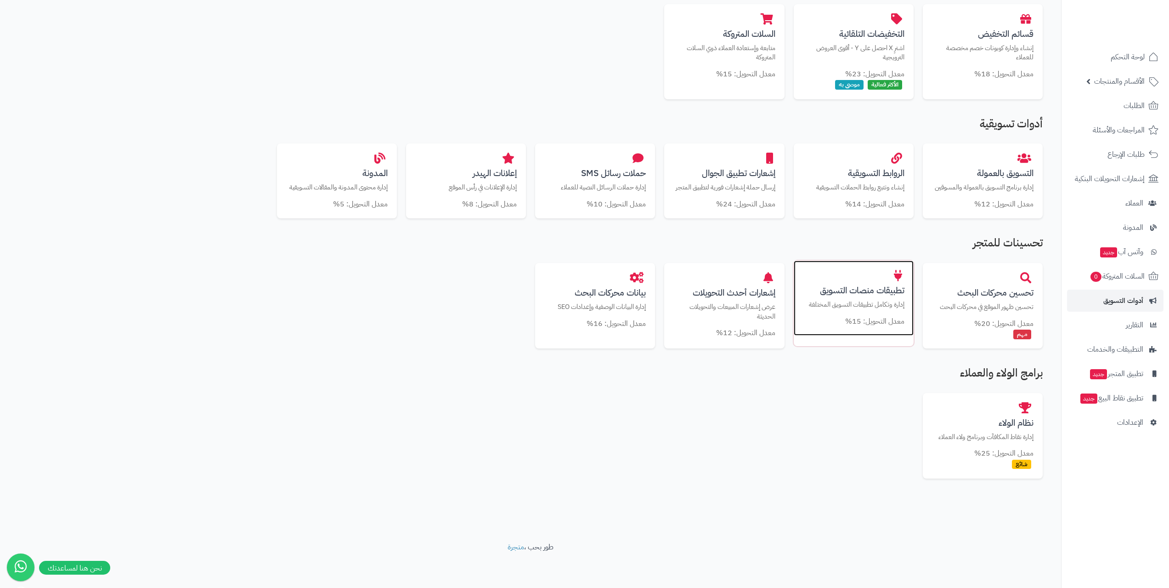
click at [878, 310] on div "تطبيقات منصات التسويق إدارة وتكامل تطبيقات التسويق المختلفة معدل التحويل: 15%" at bounding box center [854, 297] width 120 height 75
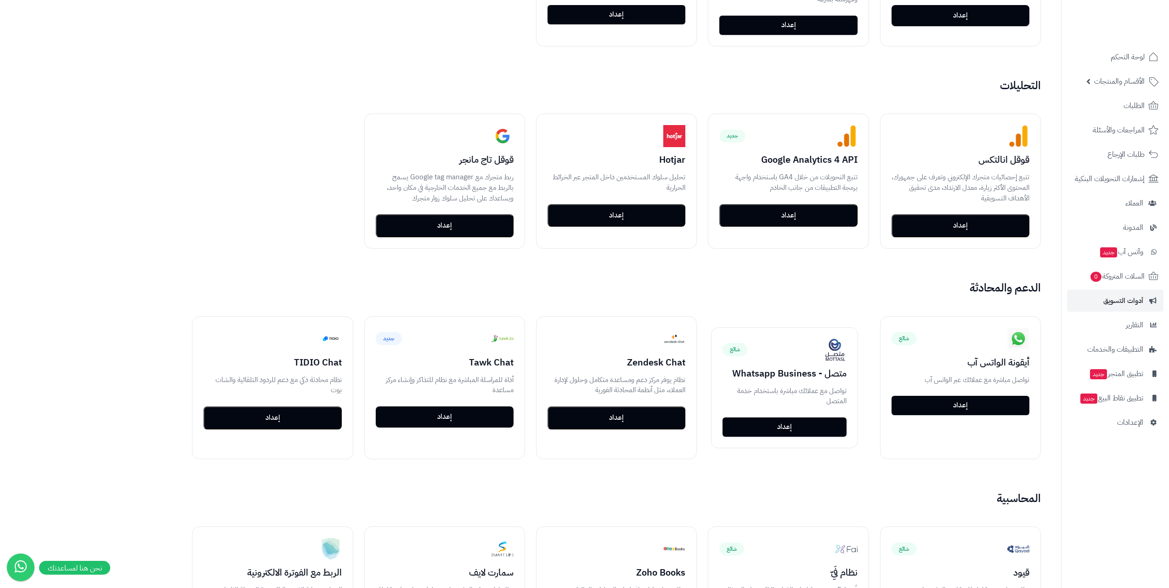
scroll to position [442, 0]
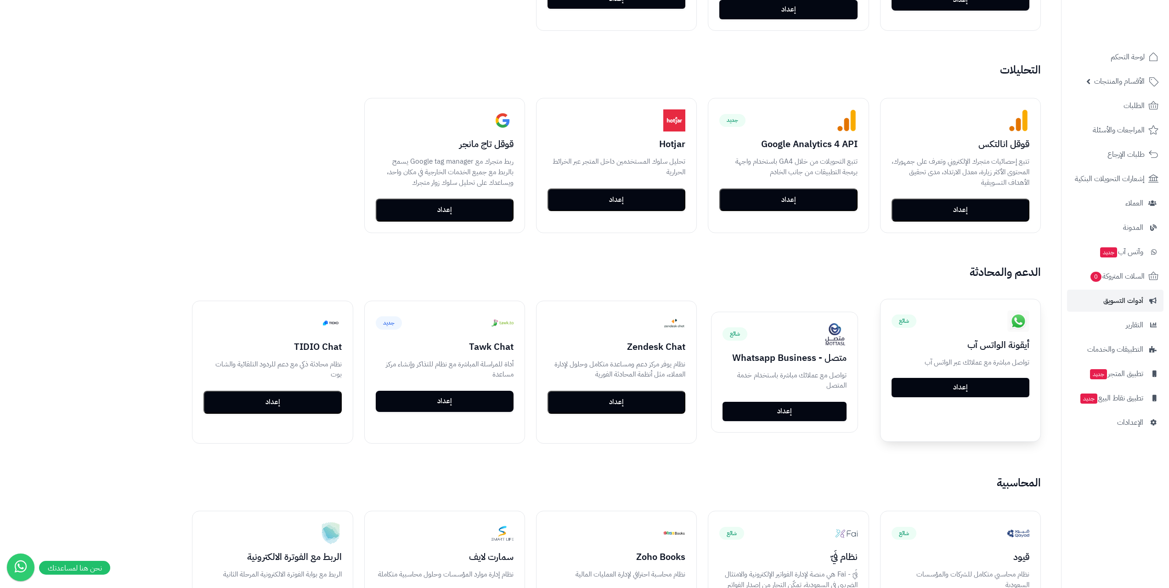
click at [965, 384] on link "إعداد" at bounding box center [961, 387] width 138 height 19
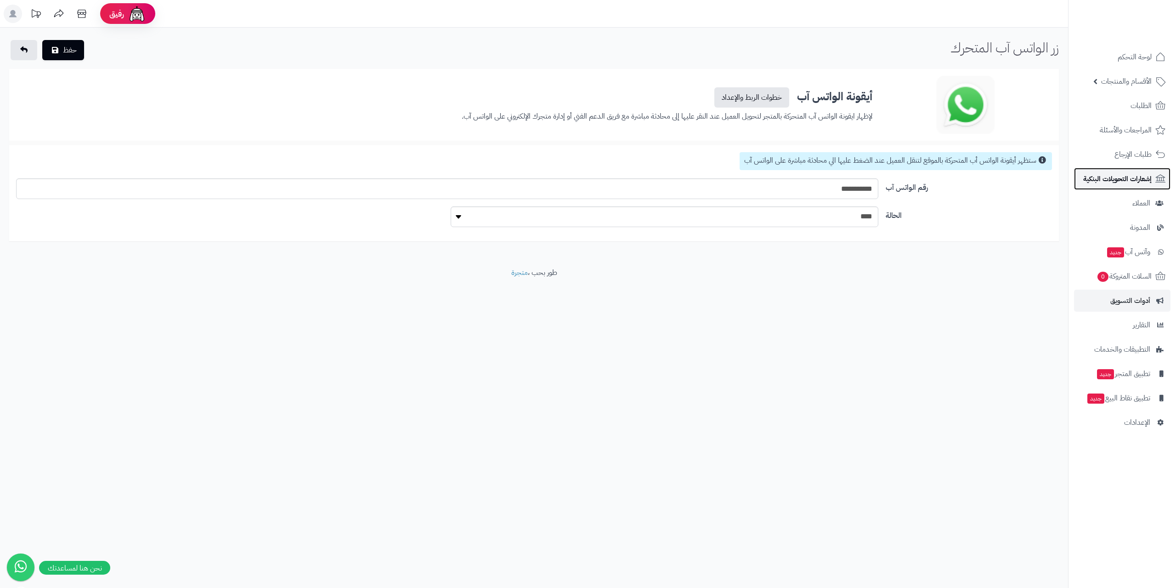
click at [1121, 177] on span "إشعارات التحويلات البنكية" at bounding box center [1117, 178] width 68 height 13
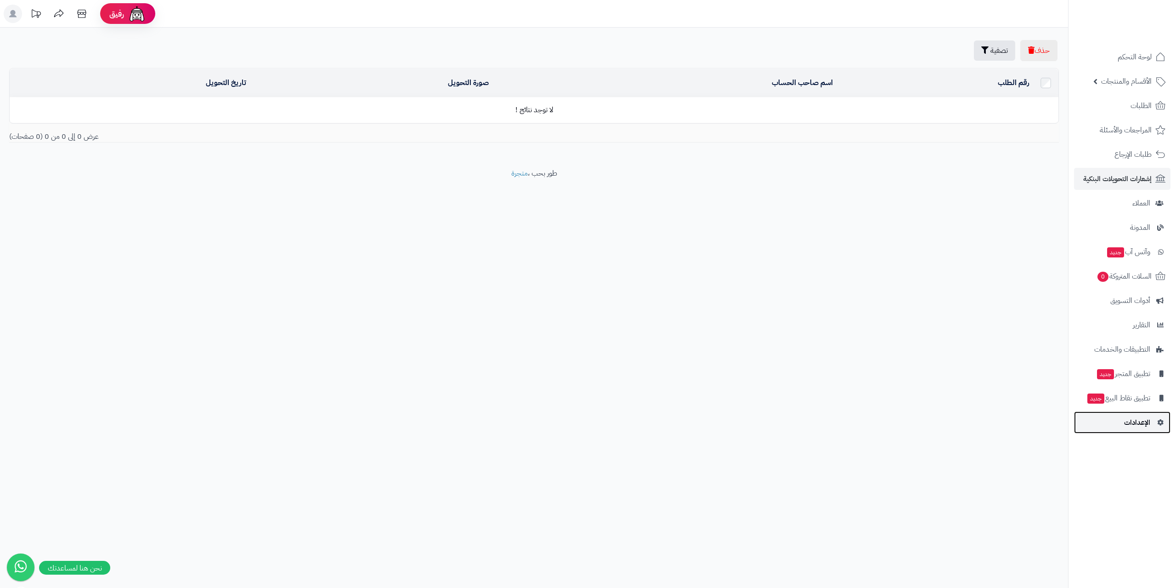
click at [1140, 418] on span "الإعدادات" at bounding box center [1137, 422] width 26 height 13
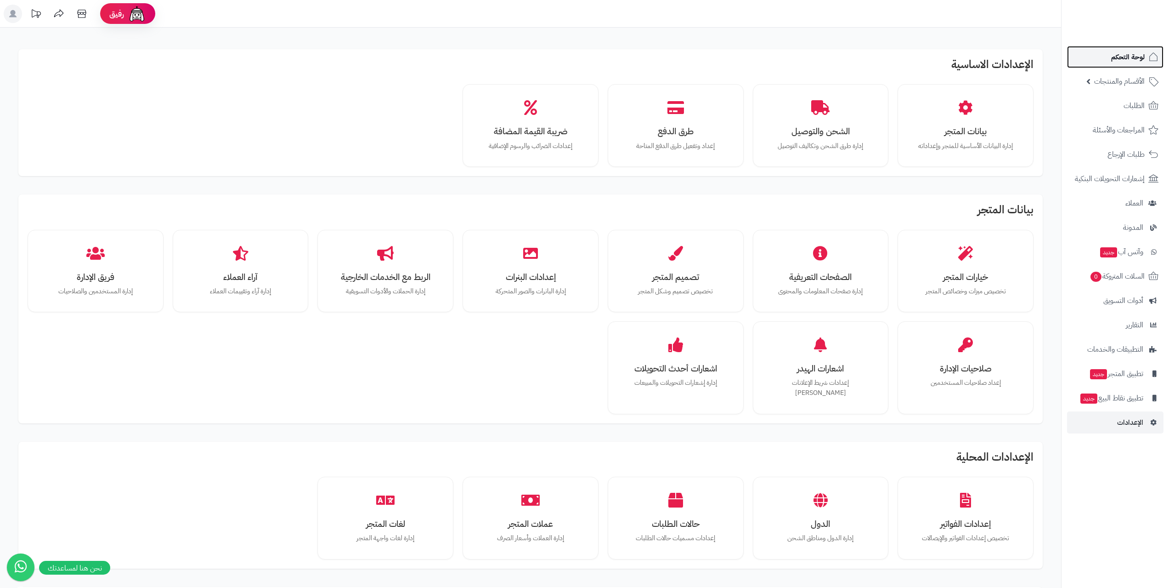
click at [1122, 51] on span "لوحة التحكم" at bounding box center [1128, 57] width 34 height 13
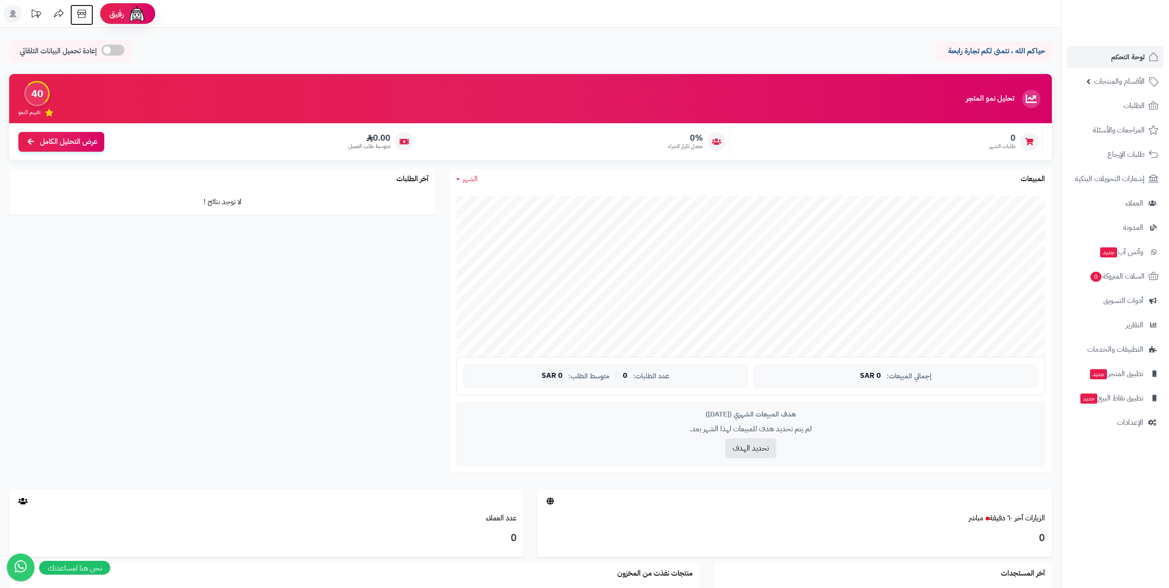
click at [85, 14] on icon at bounding box center [81, 14] width 9 height 8
click at [60, 13] on icon at bounding box center [59, 14] width 18 height 18
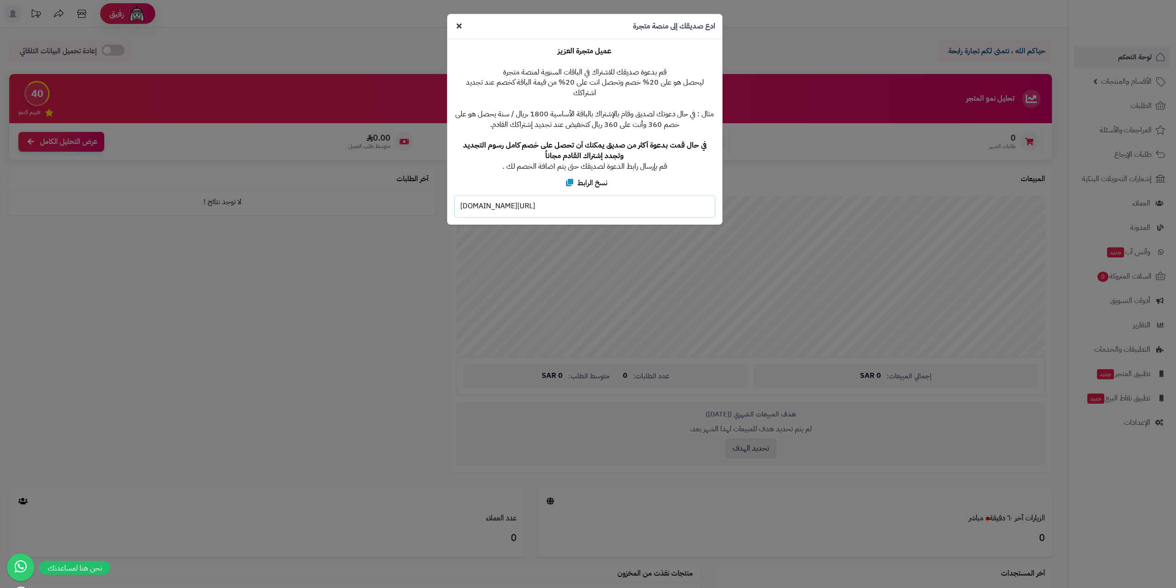
click at [60, 13] on div "**********" at bounding box center [588, 294] width 1176 height 588
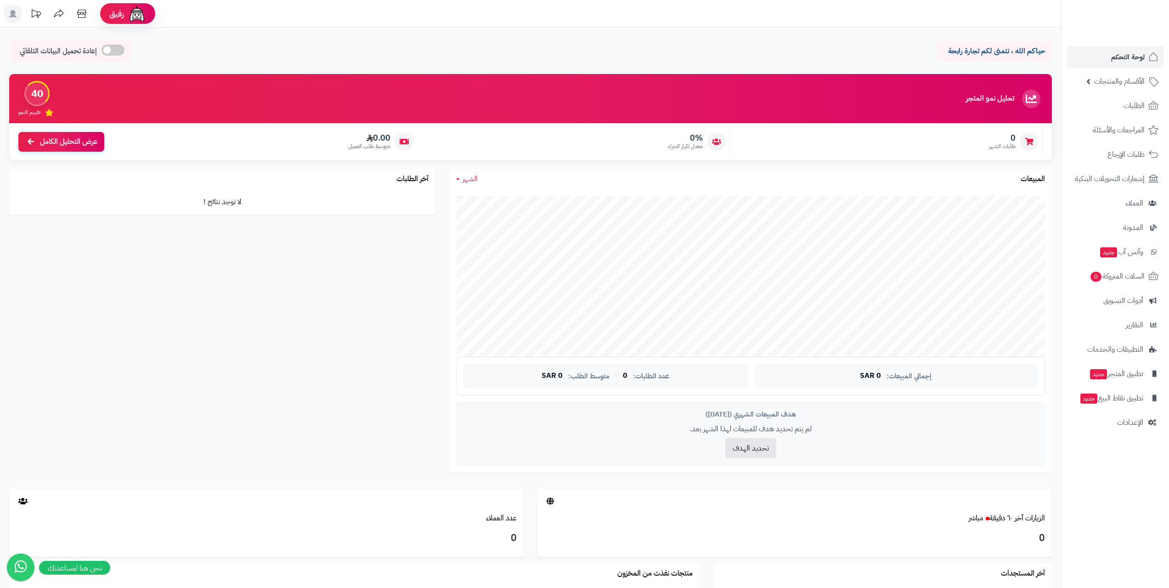
click at [19, 10] on rect at bounding box center [13, 14] width 18 height 18
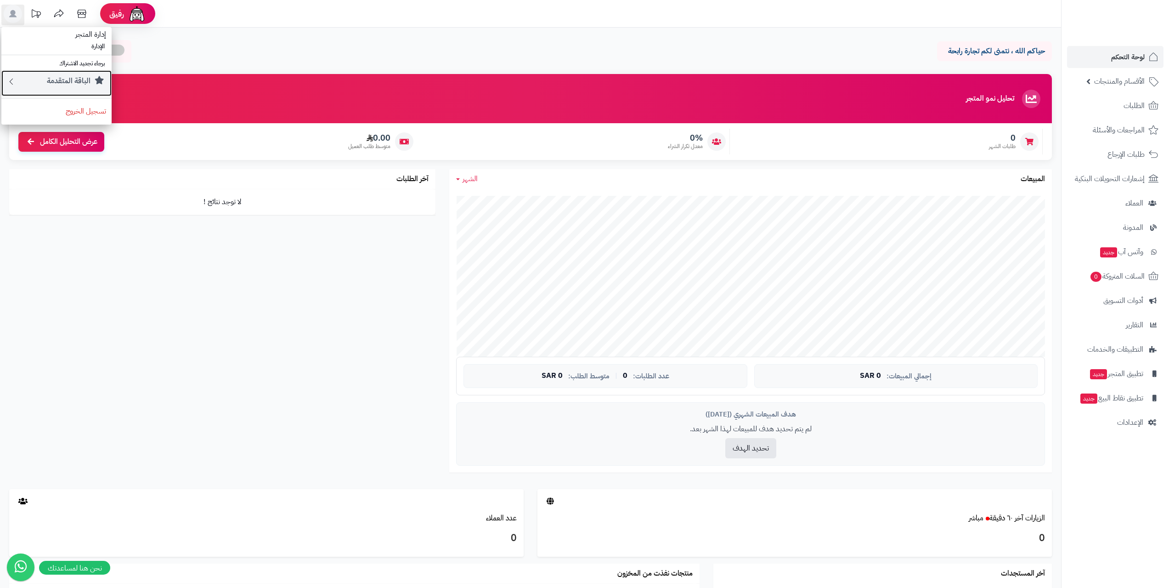
click at [77, 83] on small "الباقة المتقدمة" at bounding box center [69, 80] width 44 height 11
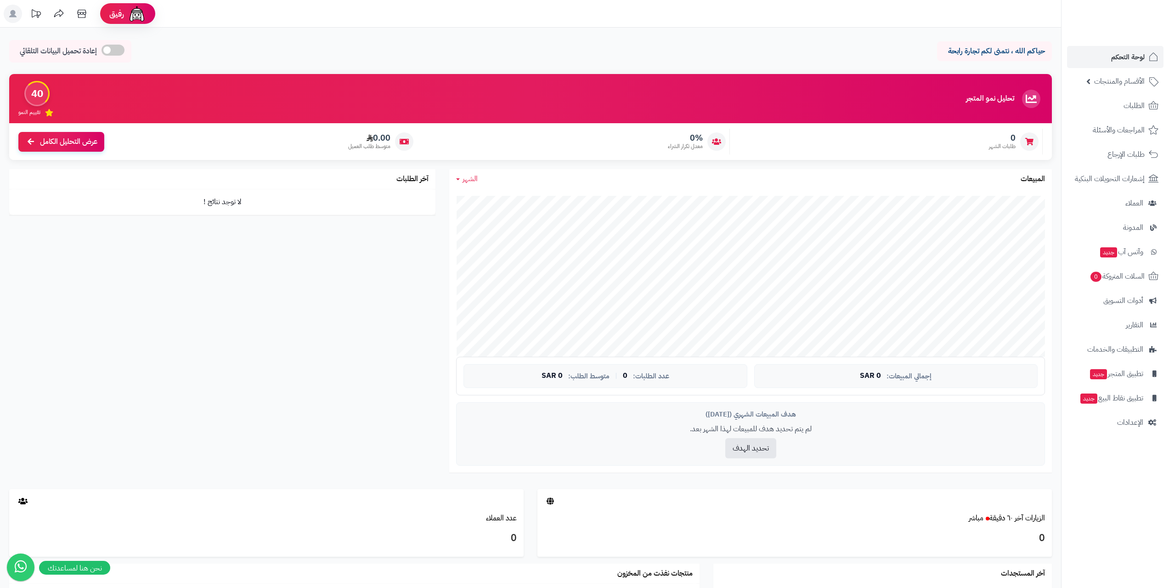
click at [19, 15] on rect at bounding box center [13, 14] width 18 height 18
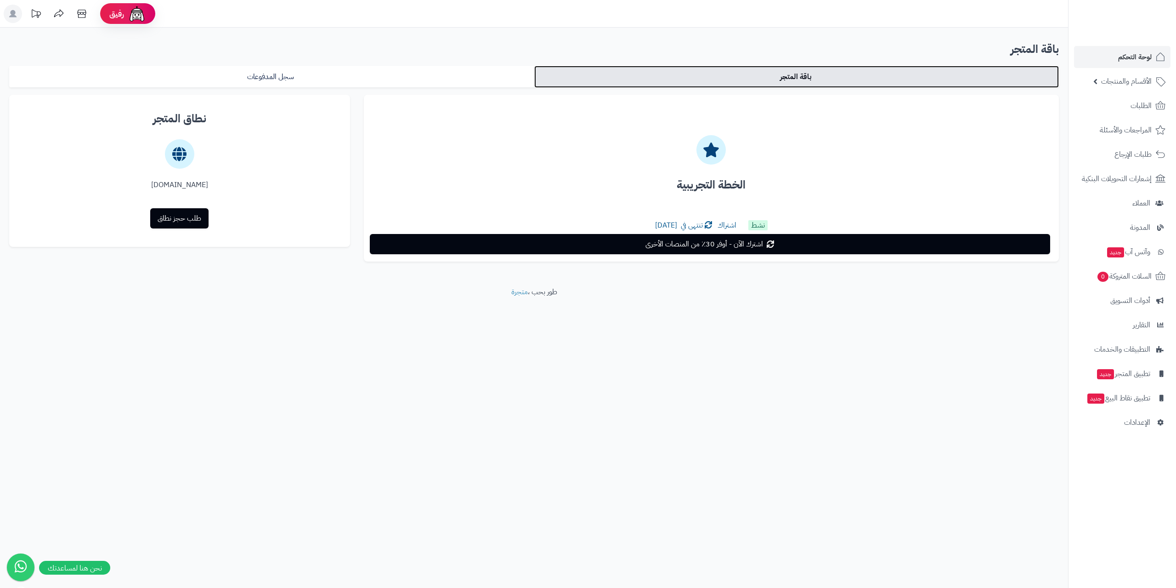
click at [773, 80] on link "باقة المتجر" at bounding box center [796, 77] width 525 height 22
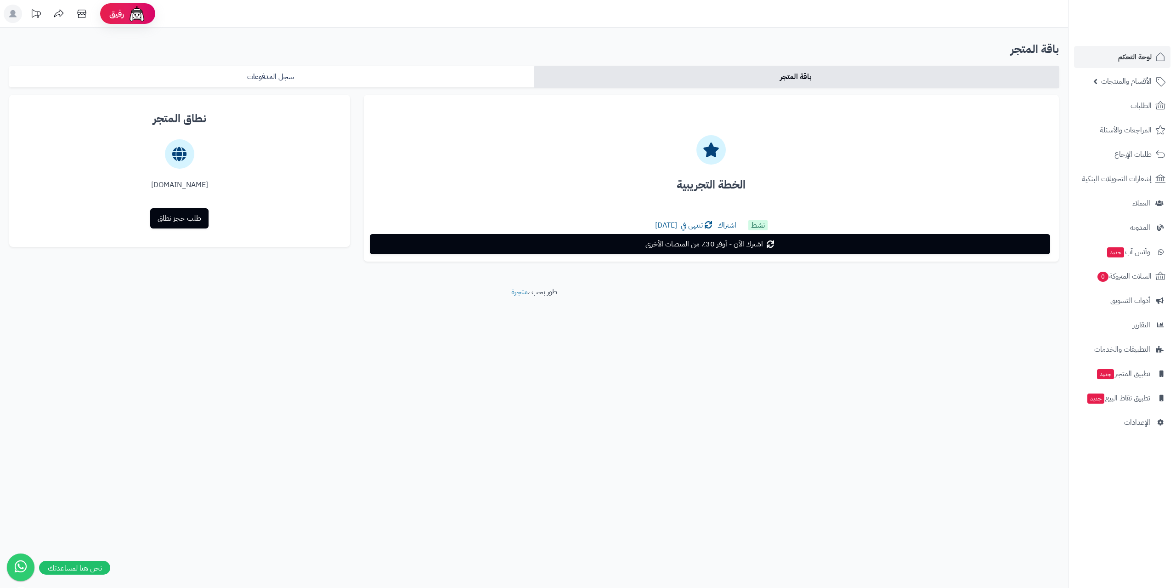
click at [729, 163] on div at bounding box center [711, 144] width 680 height 62
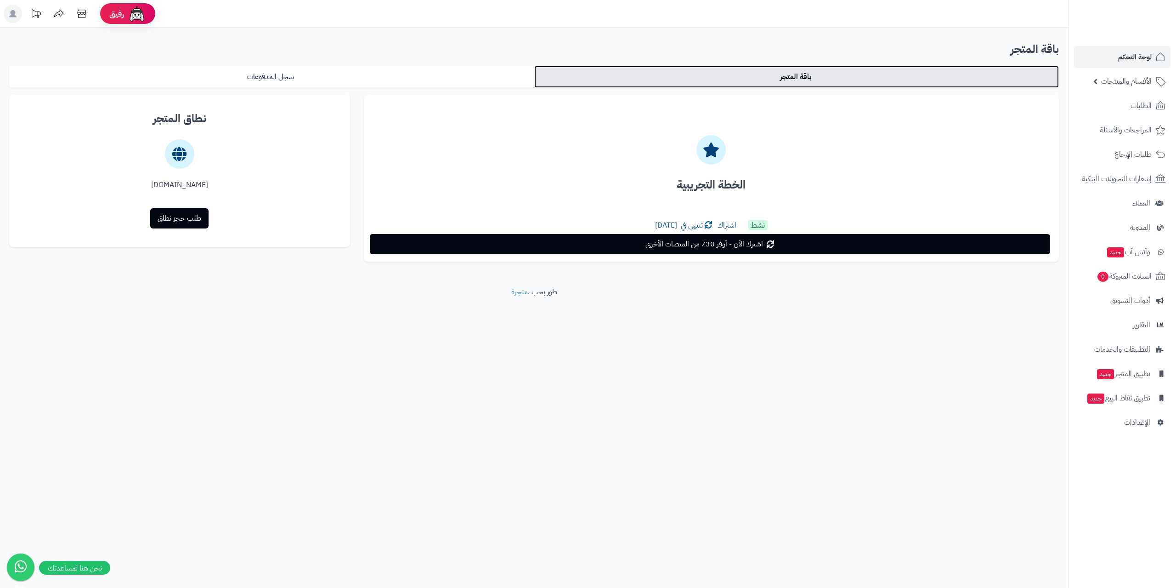
click at [667, 67] on link "باقة المتجر" at bounding box center [796, 77] width 525 height 22
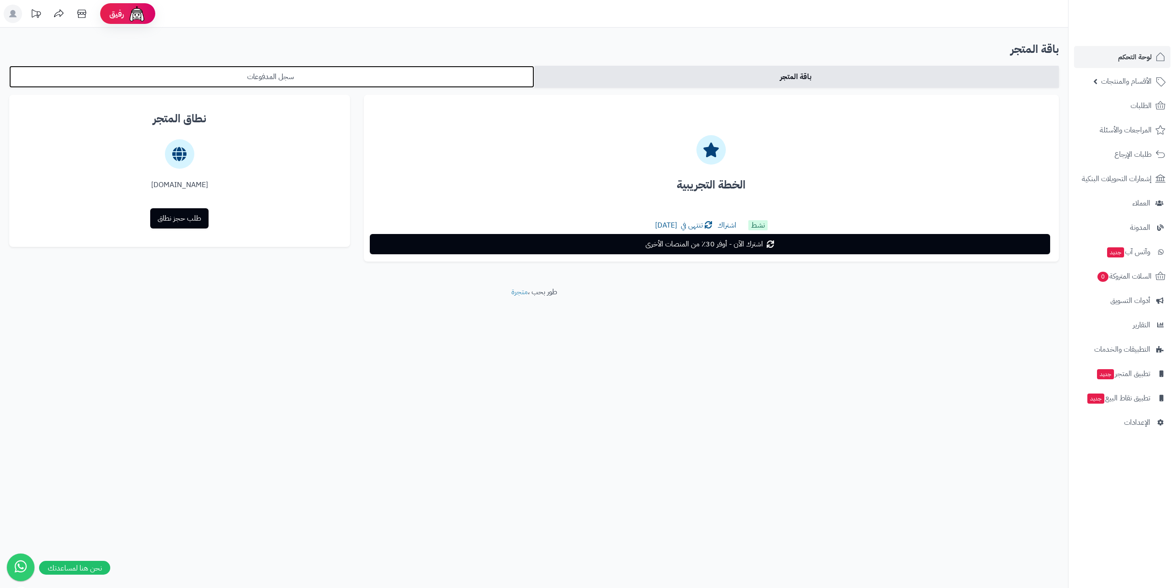
click at [429, 85] on link "سجل المدفوعات" at bounding box center [271, 77] width 525 height 22
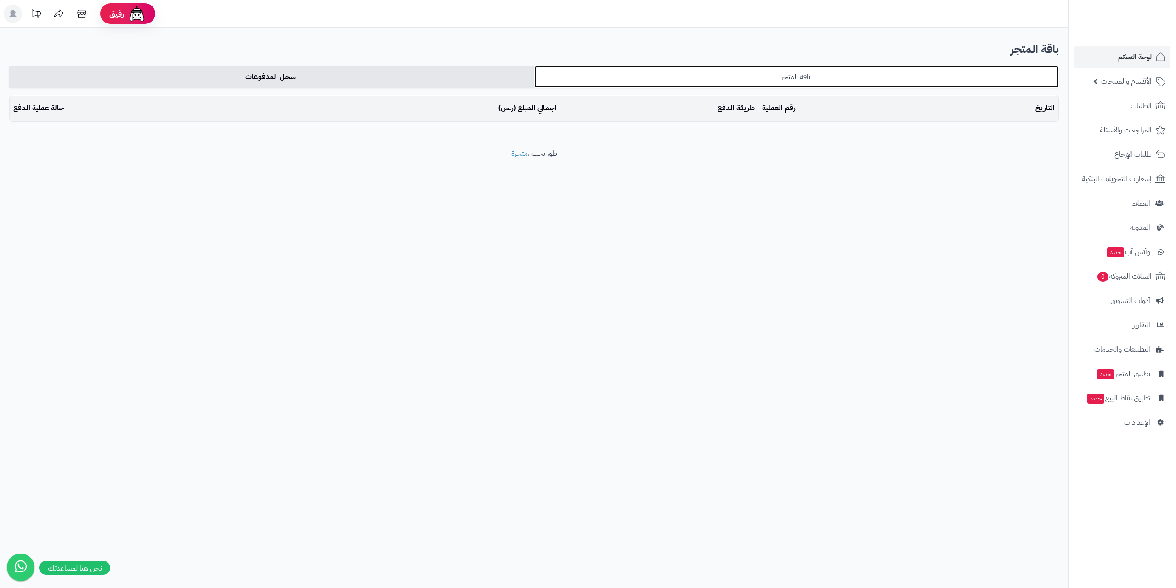
click at [615, 72] on link "باقة المتجر" at bounding box center [796, 77] width 525 height 22
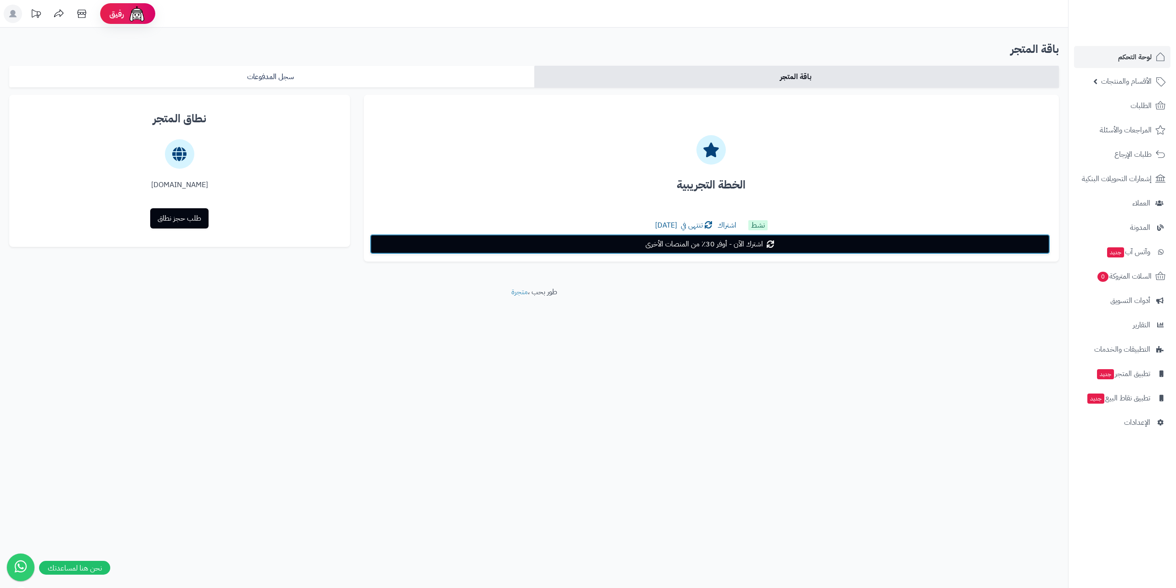
click at [732, 245] on span "اشترك الآن - أوفر 30٪ من المنصات الأخرى" at bounding box center [704, 243] width 118 height 11
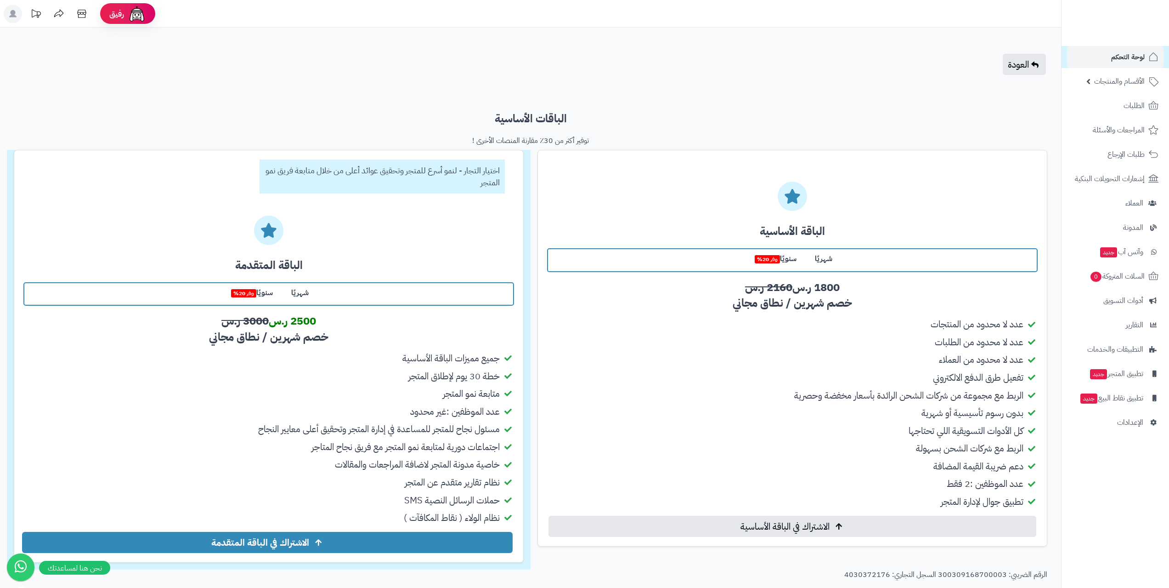
click at [825, 265] on label "شهريًا" at bounding box center [824, 259] width 36 height 20
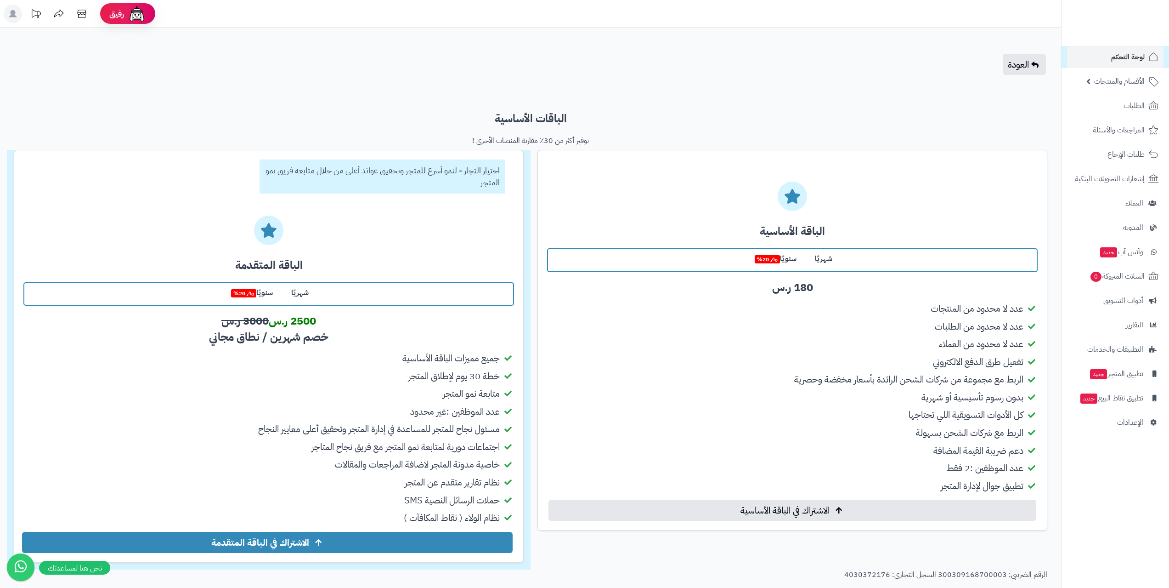
click at [305, 295] on label "شهريًا" at bounding box center [300, 293] width 36 height 20
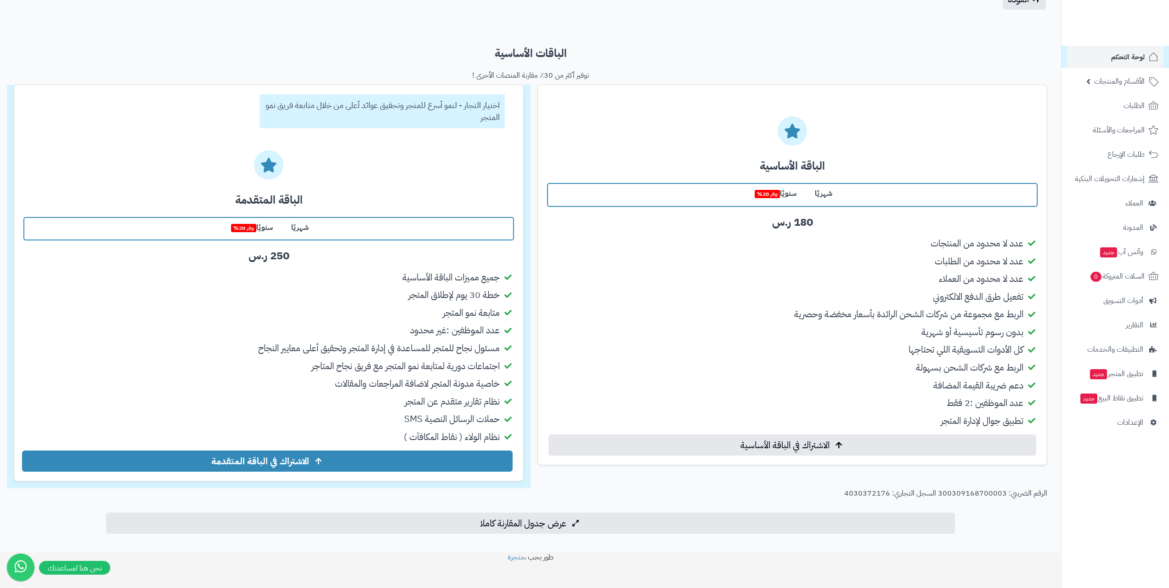
scroll to position [75, 0]
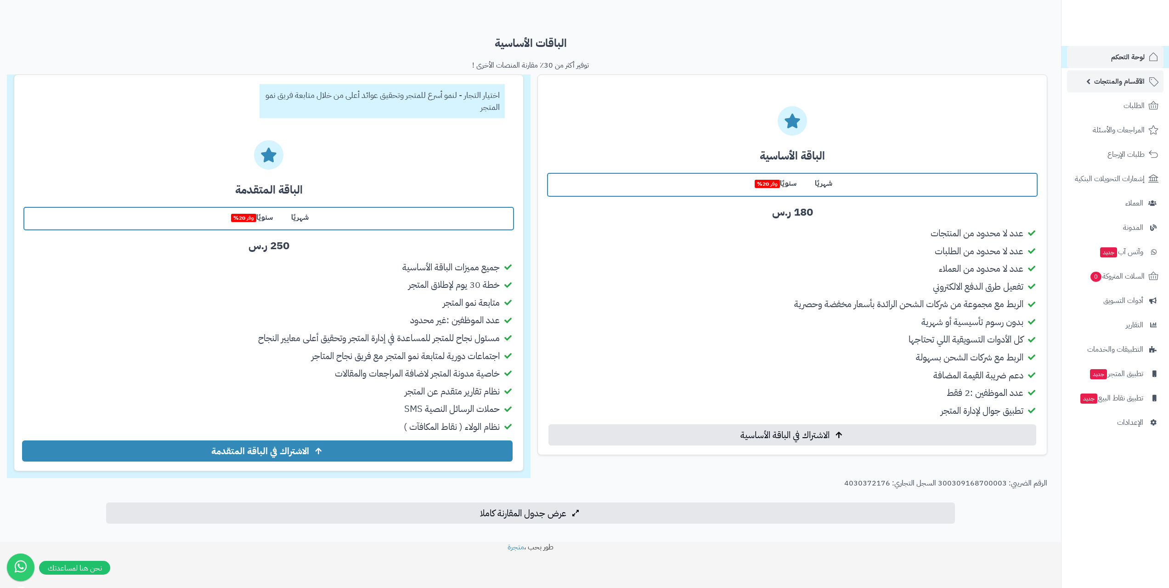
click at [1144, 78] on span "الأقسام والمنتجات" at bounding box center [1119, 81] width 51 height 13
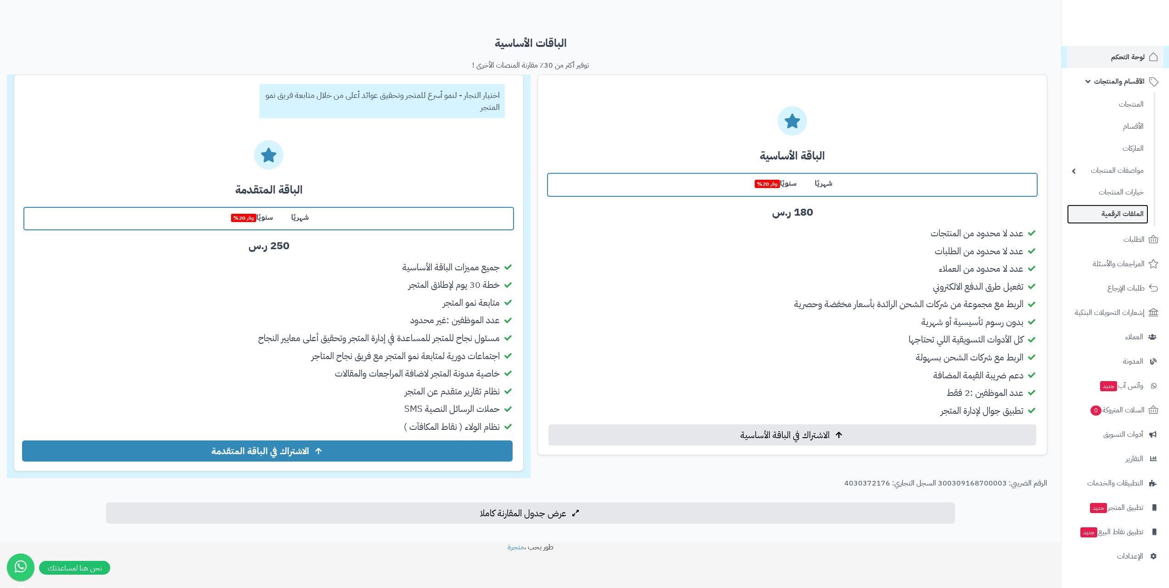
click at [1125, 211] on link "الملفات الرقمية" at bounding box center [1107, 213] width 81 height 19
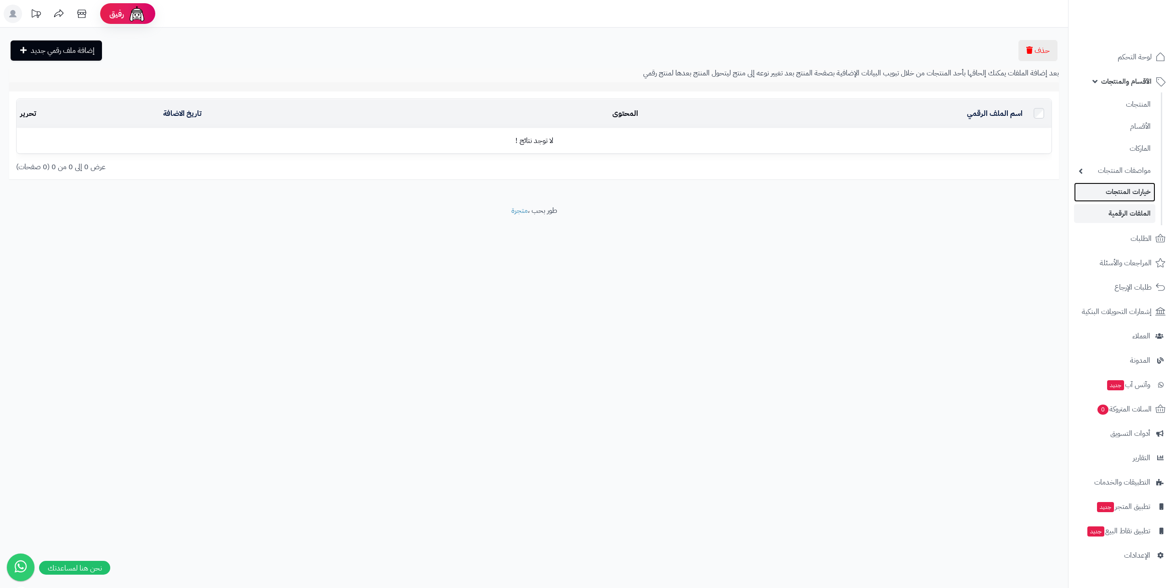
click at [1120, 188] on link "خيارات المنتجات" at bounding box center [1114, 191] width 81 height 19
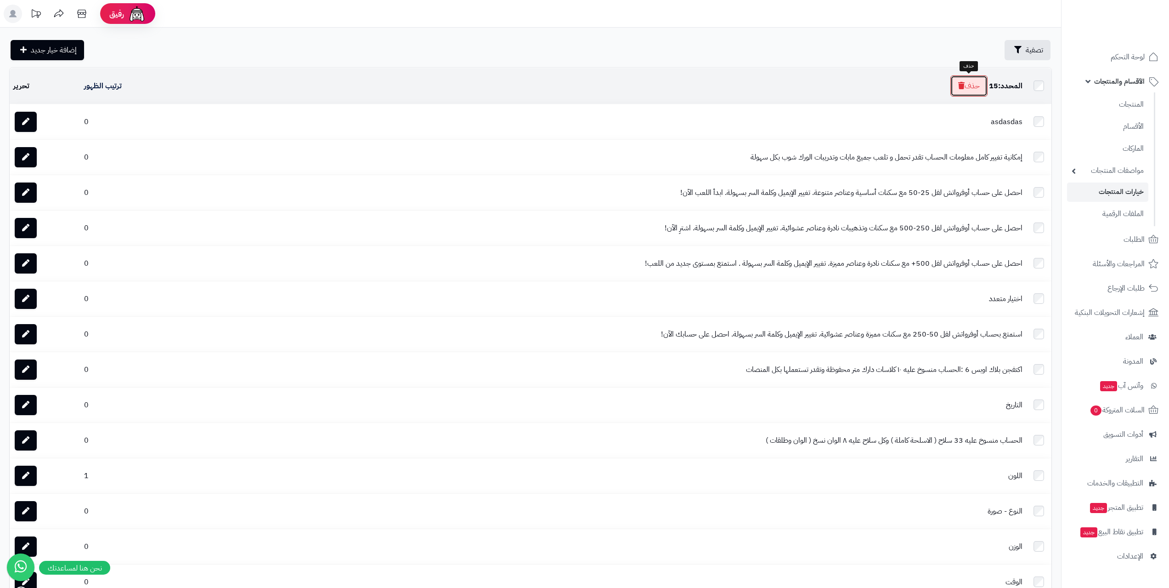
click at [964, 89] on button "حذف" at bounding box center [968, 85] width 37 height 21
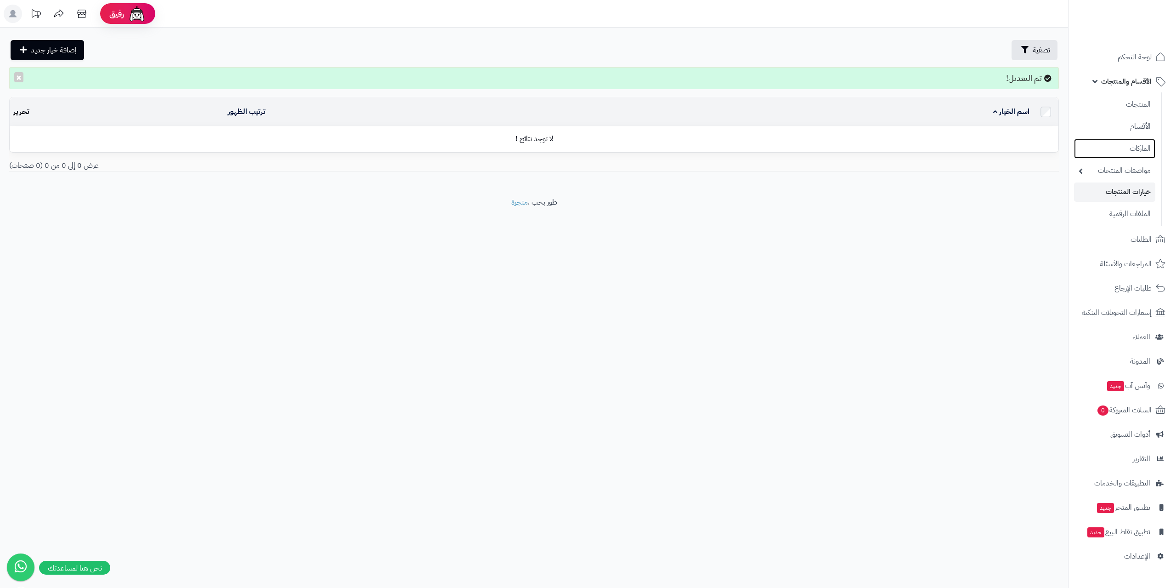
click at [1128, 150] on link "الماركات" at bounding box center [1114, 149] width 81 height 20
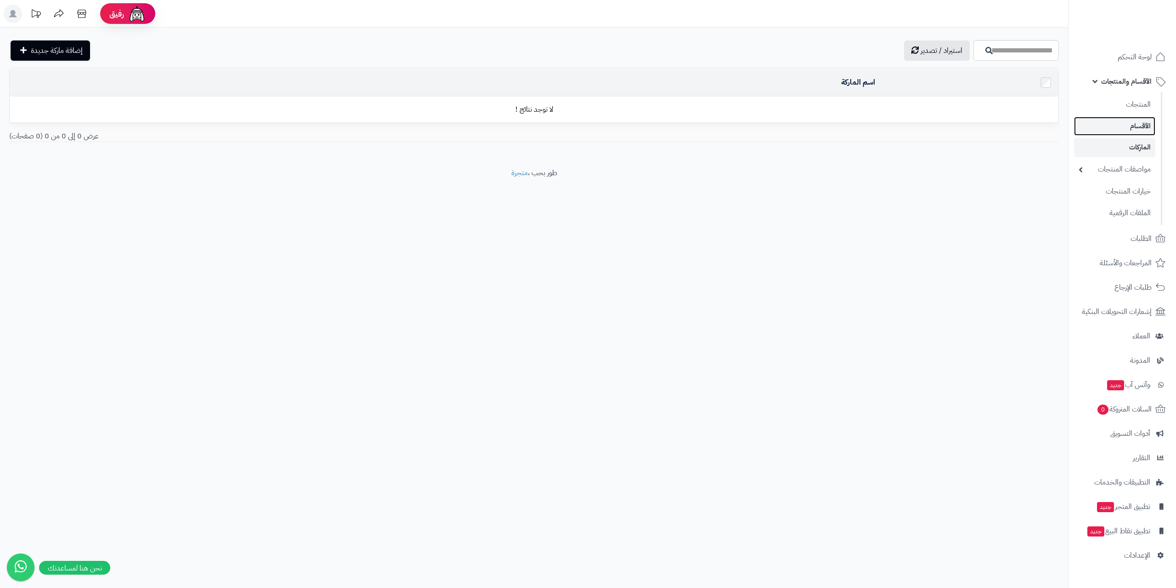
click at [1127, 129] on link "الأقسام" at bounding box center [1114, 126] width 81 height 19
click at [1126, 109] on link "المنتجات" at bounding box center [1114, 104] width 81 height 19
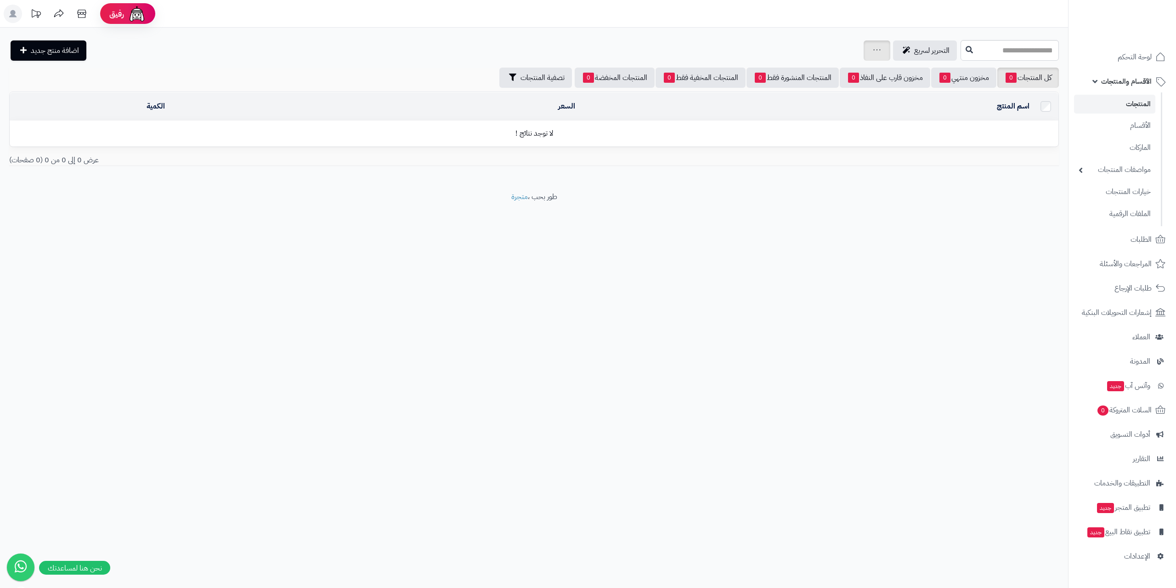
click at [864, 52] on div "جرد مخزون المنتجات جرد مخزون الخيارات فقط تعديل أسعار المنتجات الملصقات تصدير ا…" at bounding box center [877, 50] width 27 height 20
click at [914, 51] on span "التحرير لسريع" at bounding box center [931, 50] width 35 height 11
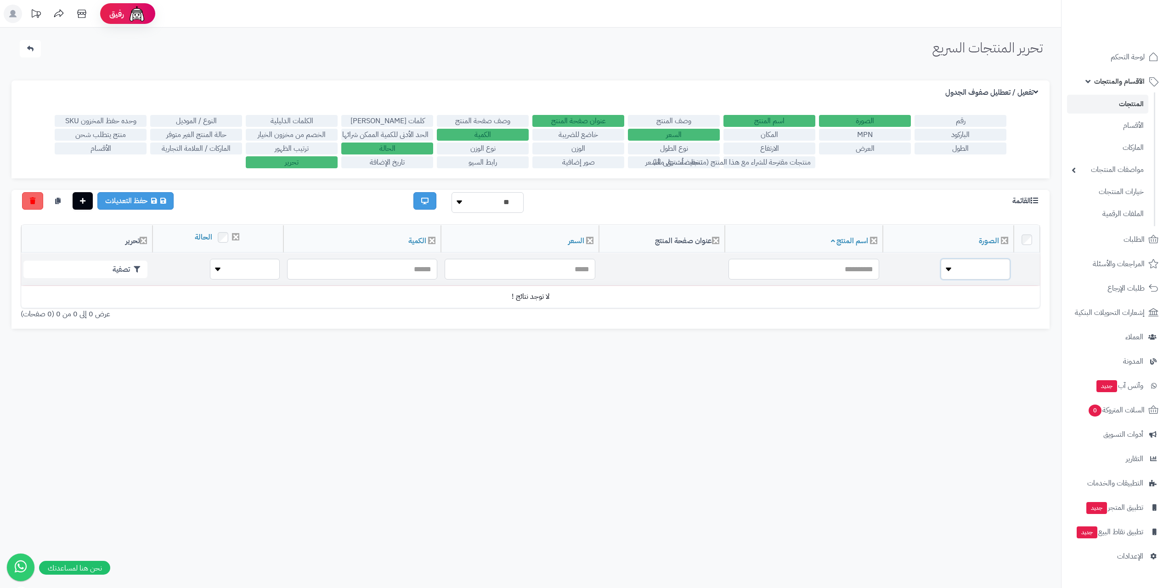
click at [954, 265] on select "**** ****" at bounding box center [975, 269] width 69 height 21
select select "*"
click at [942, 259] on select "**** ****" at bounding box center [975, 269] width 69 height 21
click at [965, 259] on select "**** ****" at bounding box center [975, 269] width 69 height 21
click at [126, 9] on div "رفيق" at bounding box center [128, 14] width 37 height 18
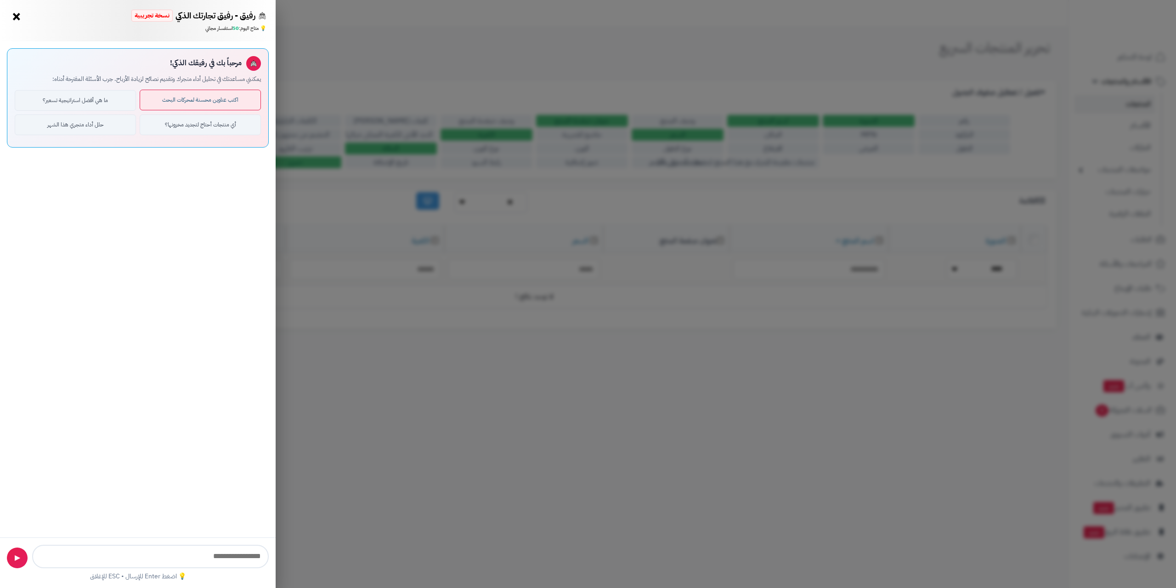
click at [238, 102] on button "اكتب عناوين محسنة لمحركات البحث" at bounding box center [200, 100] width 121 height 21
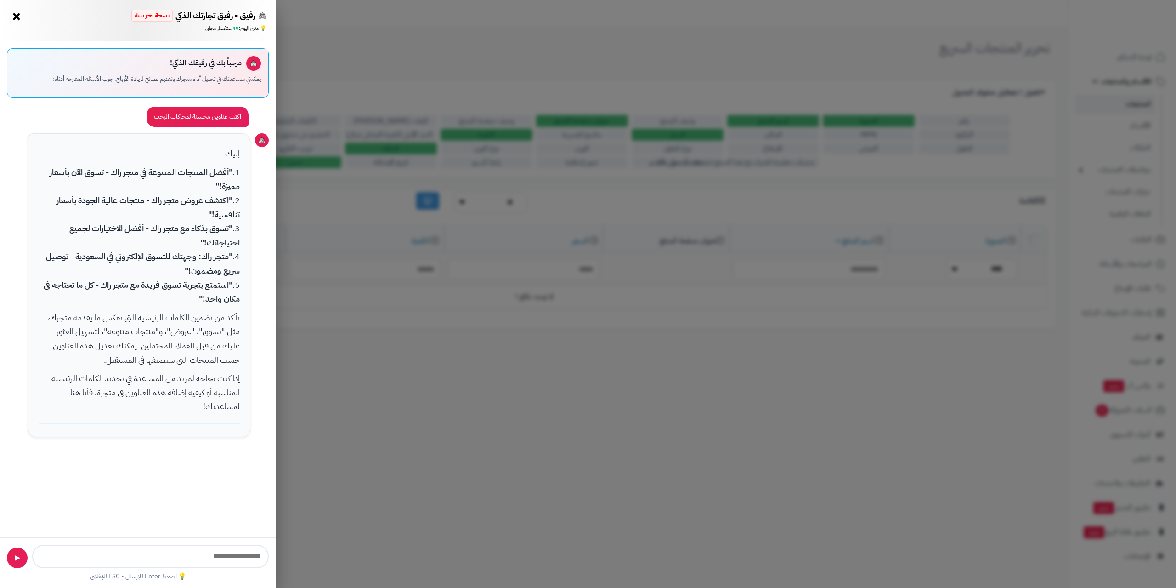
click at [284, 242] on div "[PERSON_NAME] تجارتك الذكي نسخة تجريبية 🌱 تاجر جديد × 💡 متاح [DATE]: 49 استفسار…" at bounding box center [588, 294] width 1176 height 588
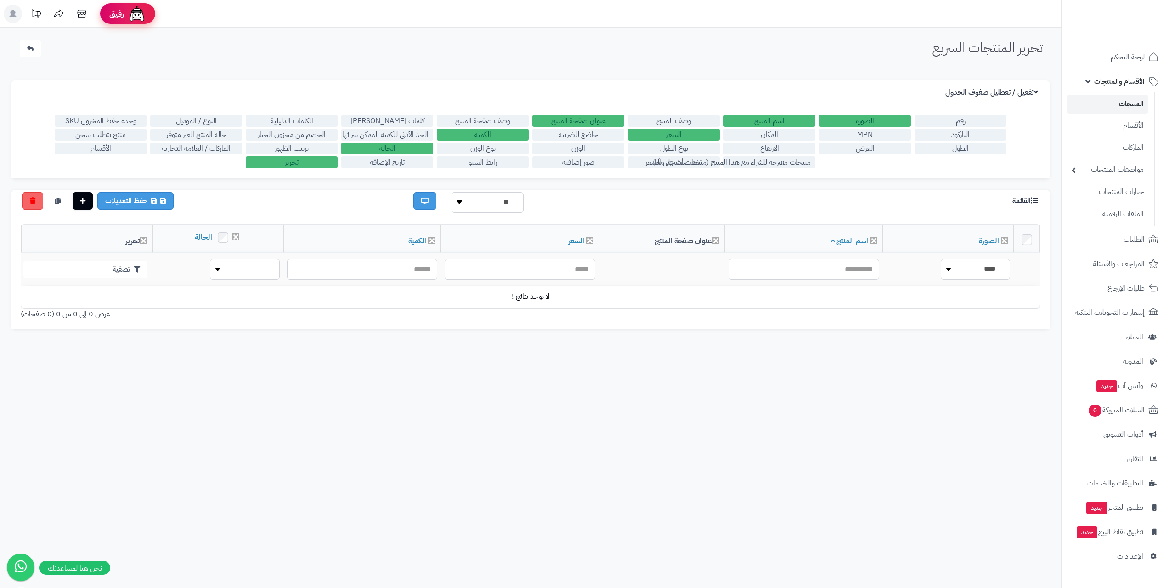
click at [140, 13] on img at bounding box center [137, 14] width 18 height 18
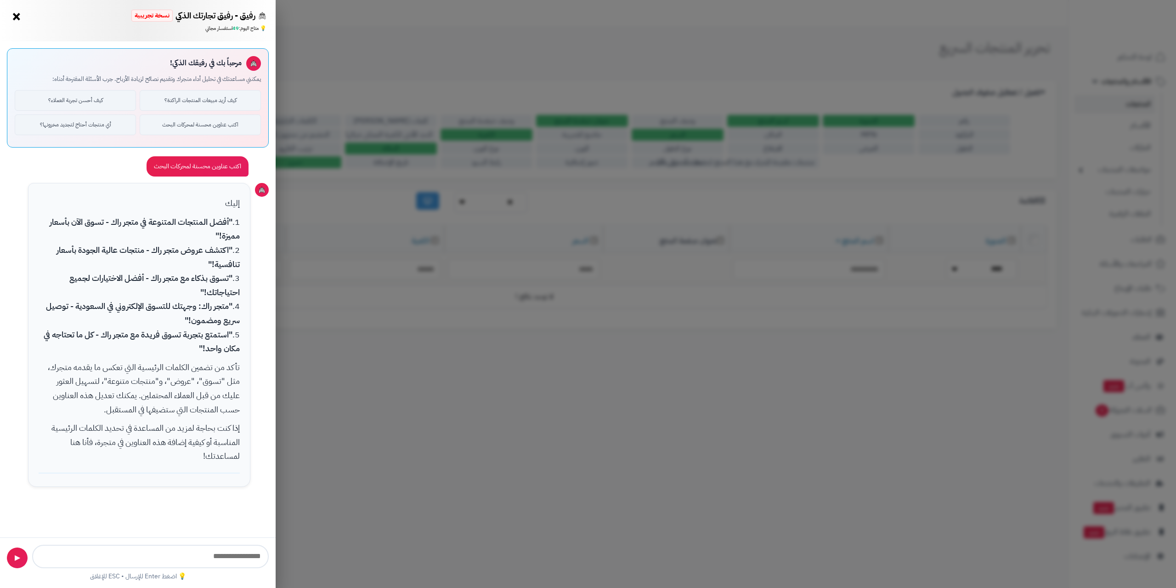
click at [445, 71] on div "رفيق - رفيق تجارتك الذكي نسخة تجريبية 🌱 تاجر جديد × 💡 متاح اليوم: 49 استفسار مج…" at bounding box center [588, 294] width 1176 height 588
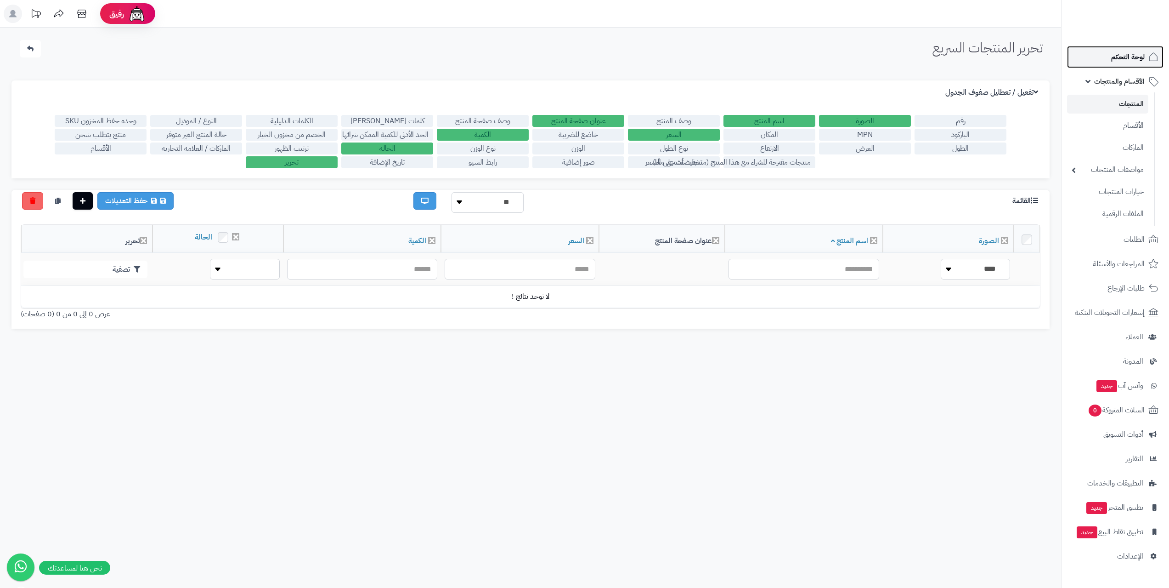
click at [1127, 60] on span "لوحة التحكم" at bounding box center [1128, 57] width 34 height 13
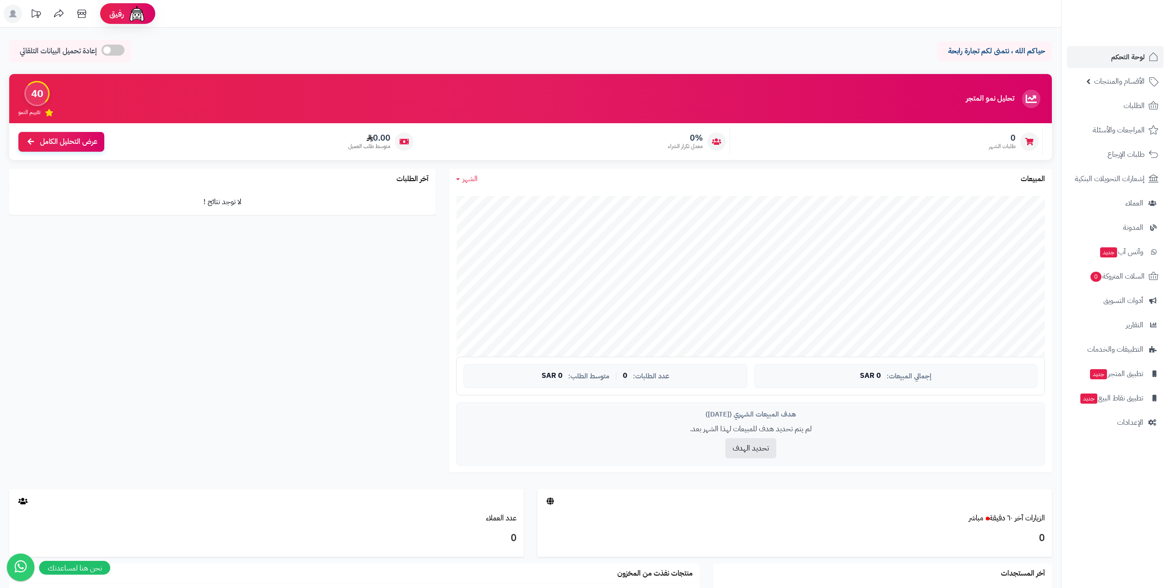
click at [31, 114] on span "تقييم النمو" at bounding box center [29, 112] width 22 height 8
click at [39, 90] on div "40" at bounding box center [36, 93] width 25 height 25
click at [47, 106] on div "40 تقييم النمو" at bounding box center [36, 98] width 37 height 35
click at [64, 137] on span "عرض التحليل الكامل" at bounding box center [68, 141] width 57 height 11
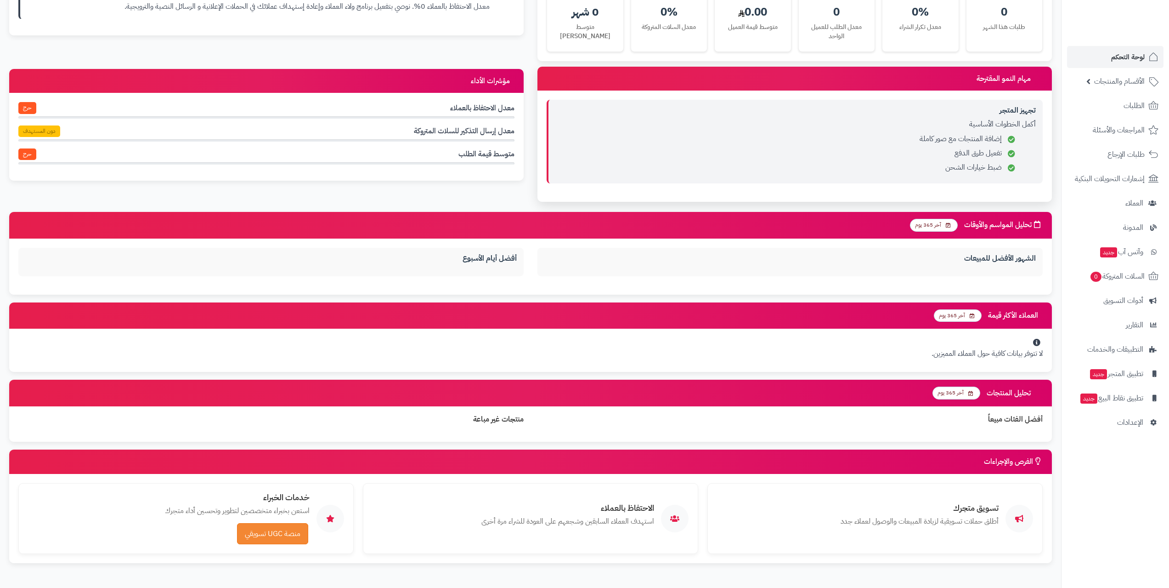
scroll to position [493, 0]
